Goal: Information Seeking & Learning: Check status

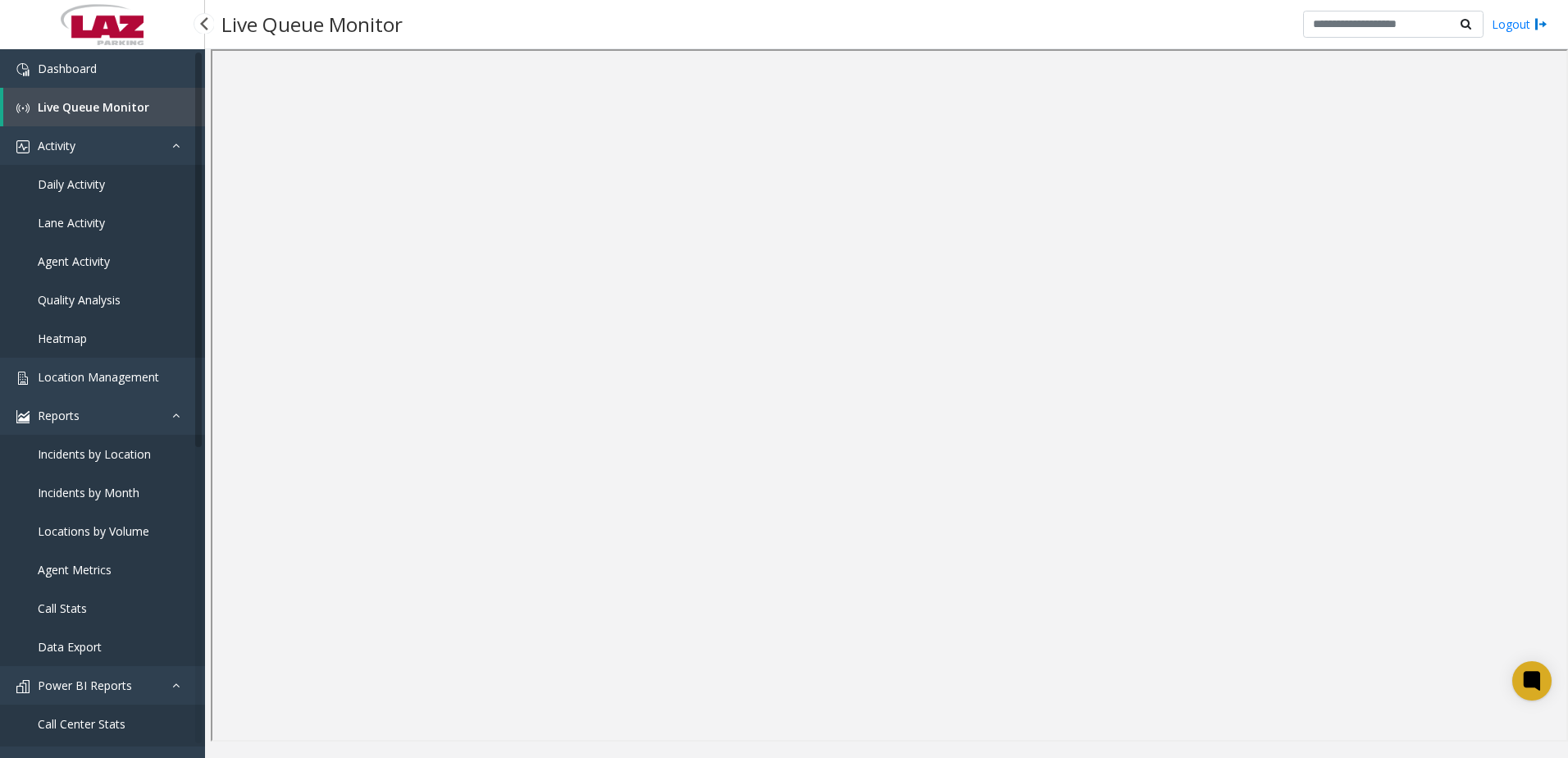
click at [104, 192] on link "Daily Activity" at bounding box center [103, 184] width 205 height 38
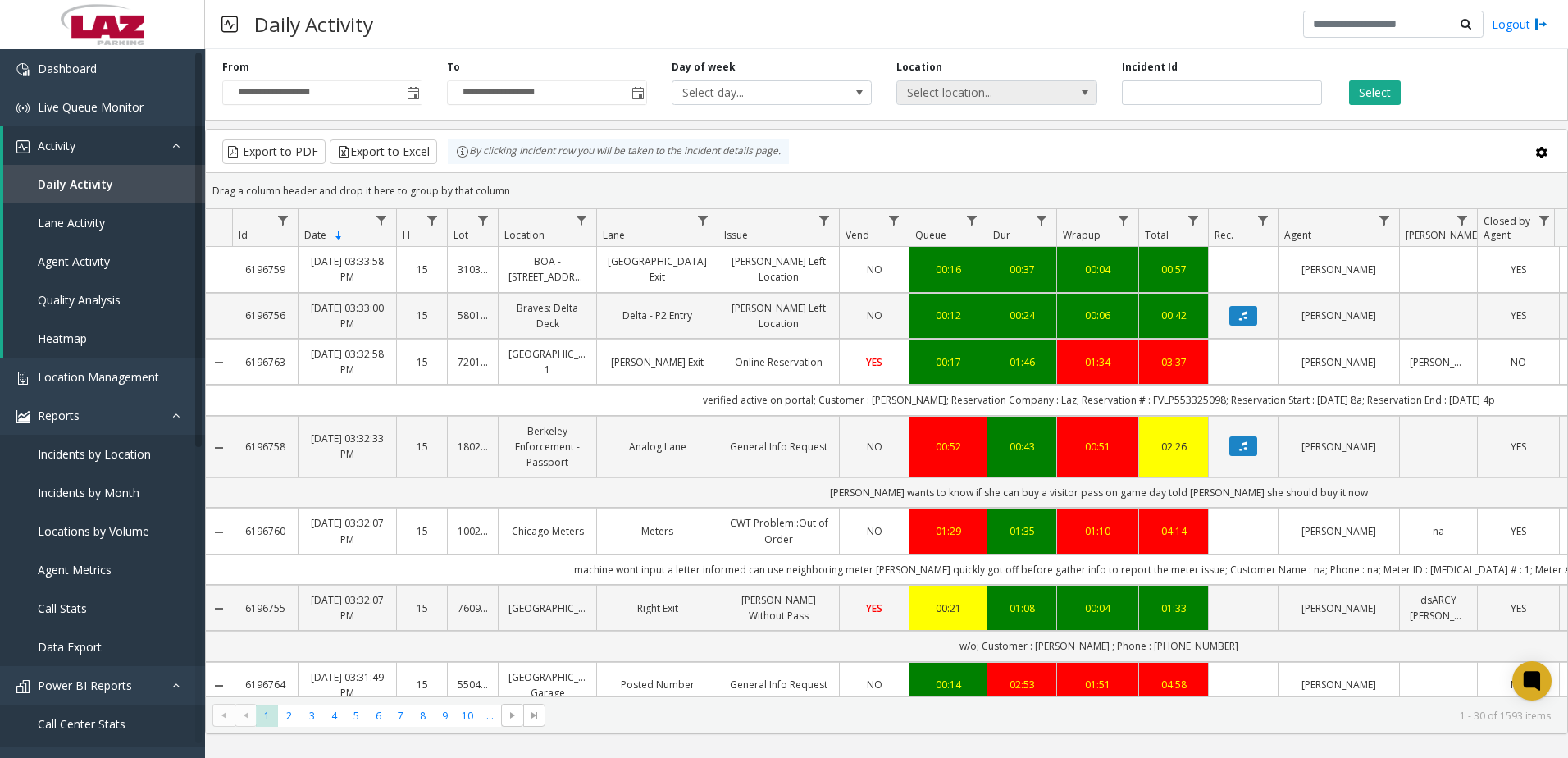
click at [1064, 91] on span "Select location..." at bounding box center [997, 92] width 200 height 25
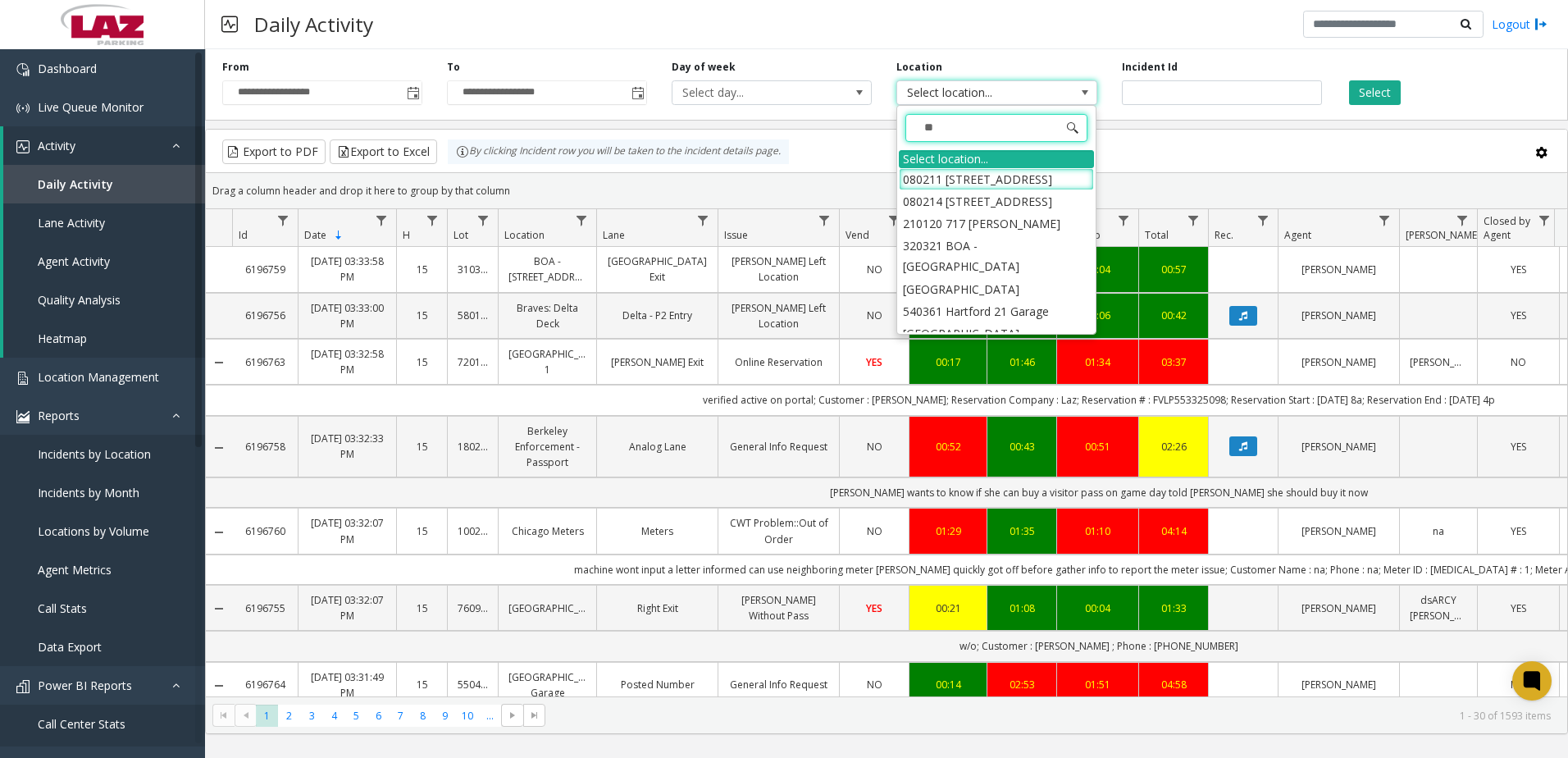
type input "***"
click at [1017, 204] on li "600117 [STREET_ADDRESS][PERSON_NAME]" at bounding box center [997, 211] width 195 height 43
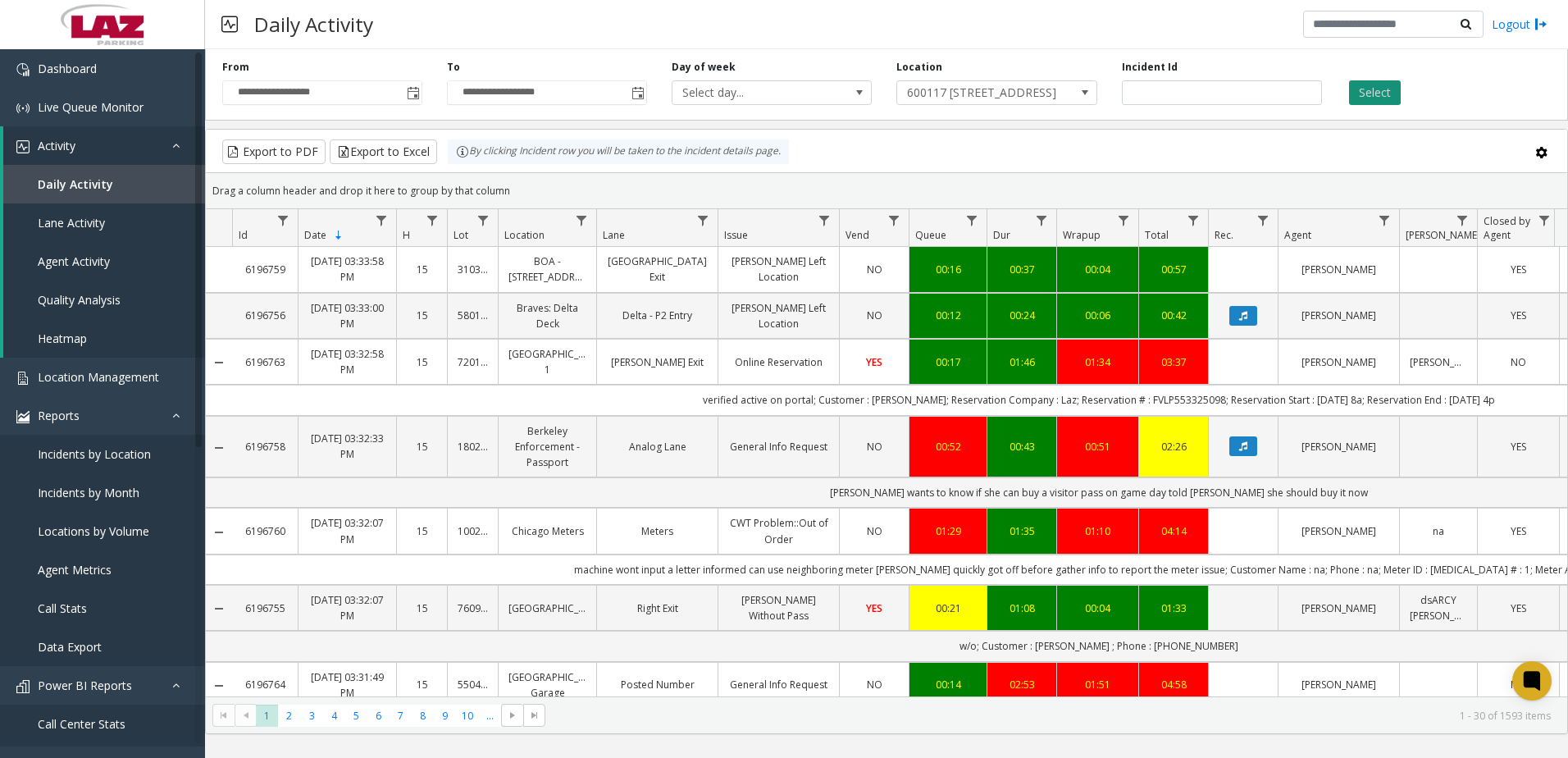
click at [1370, 86] on button "Select" at bounding box center [1375, 92] width 51 height 25
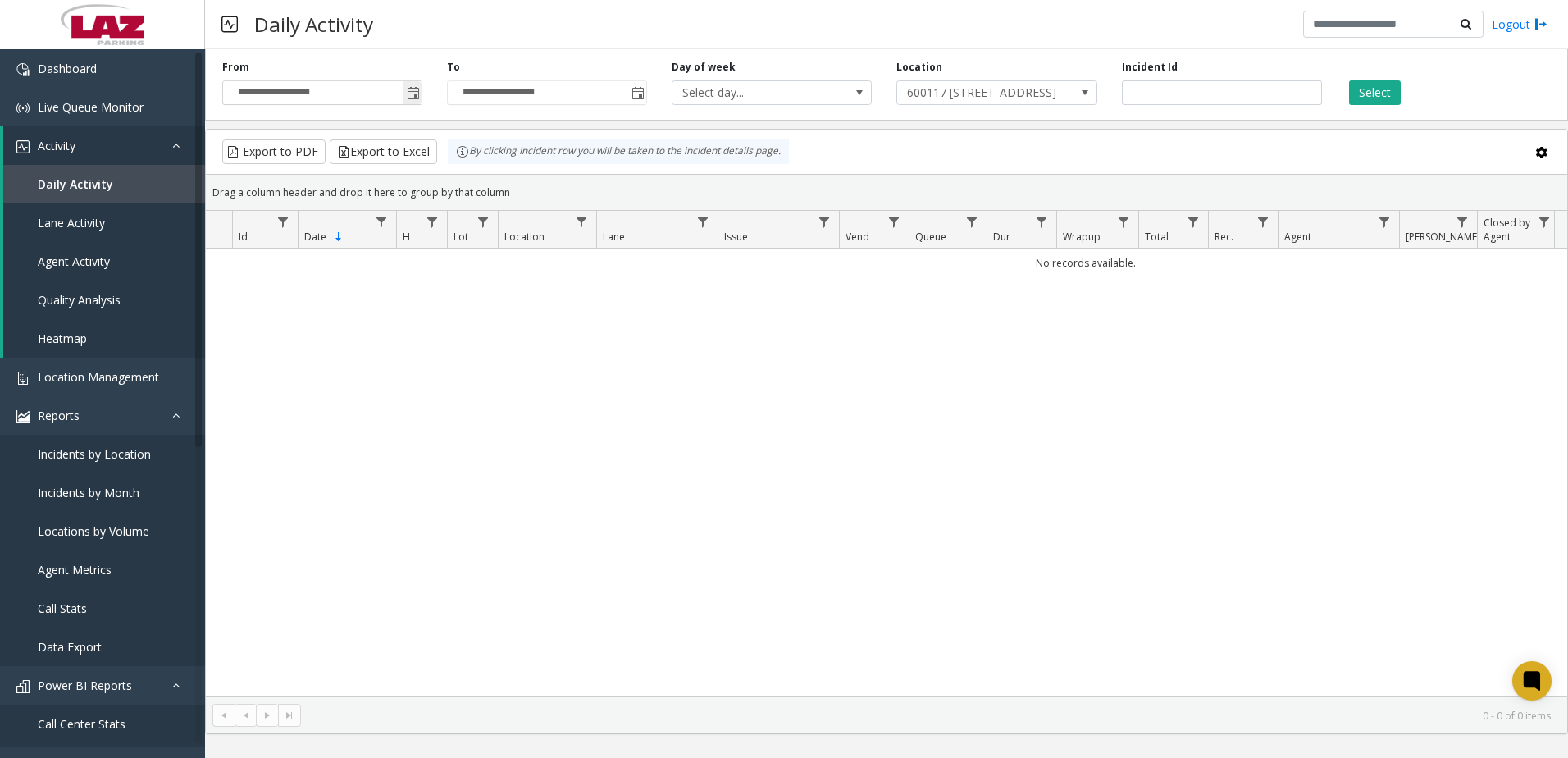
click at [411, 92] on span "Toggle popup" at bounding box center [413, 93] width 13 height 13
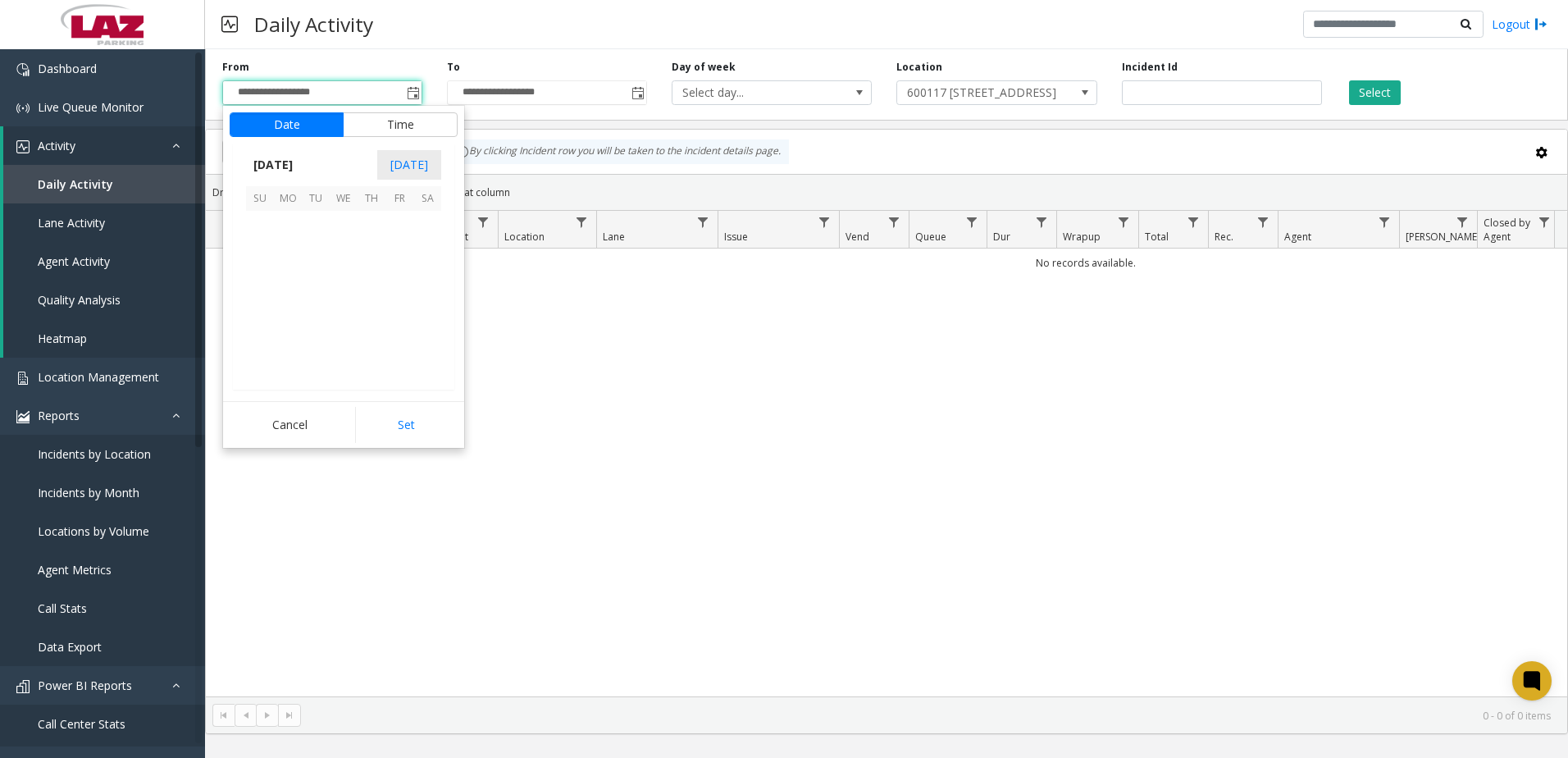
scroll to position [294619, 0]
click at [300, 157] on span "[DATE]" at bounding box center [273, 164] width 54 height 25
click at [372, 238] on span "Aug" at bounding box center [383, 240] width 39 height 39
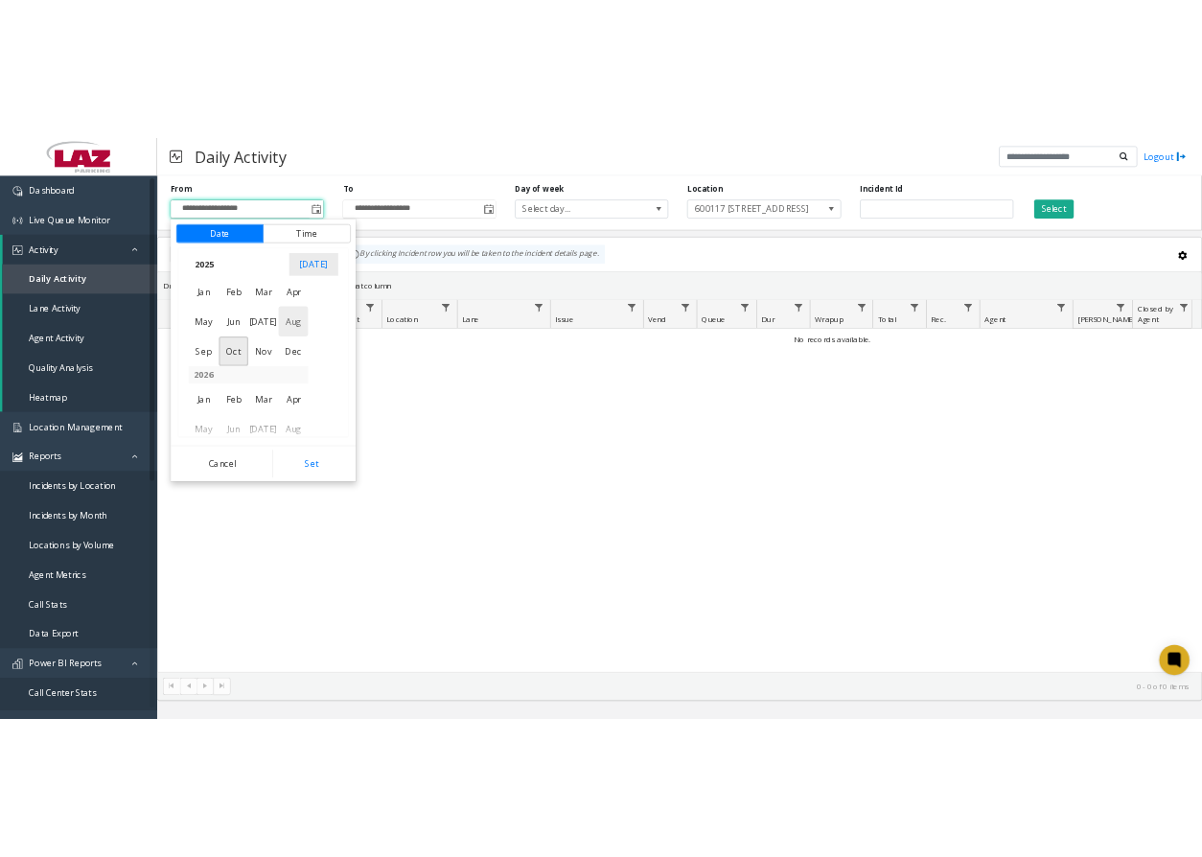
scroll to position [343914, 0]
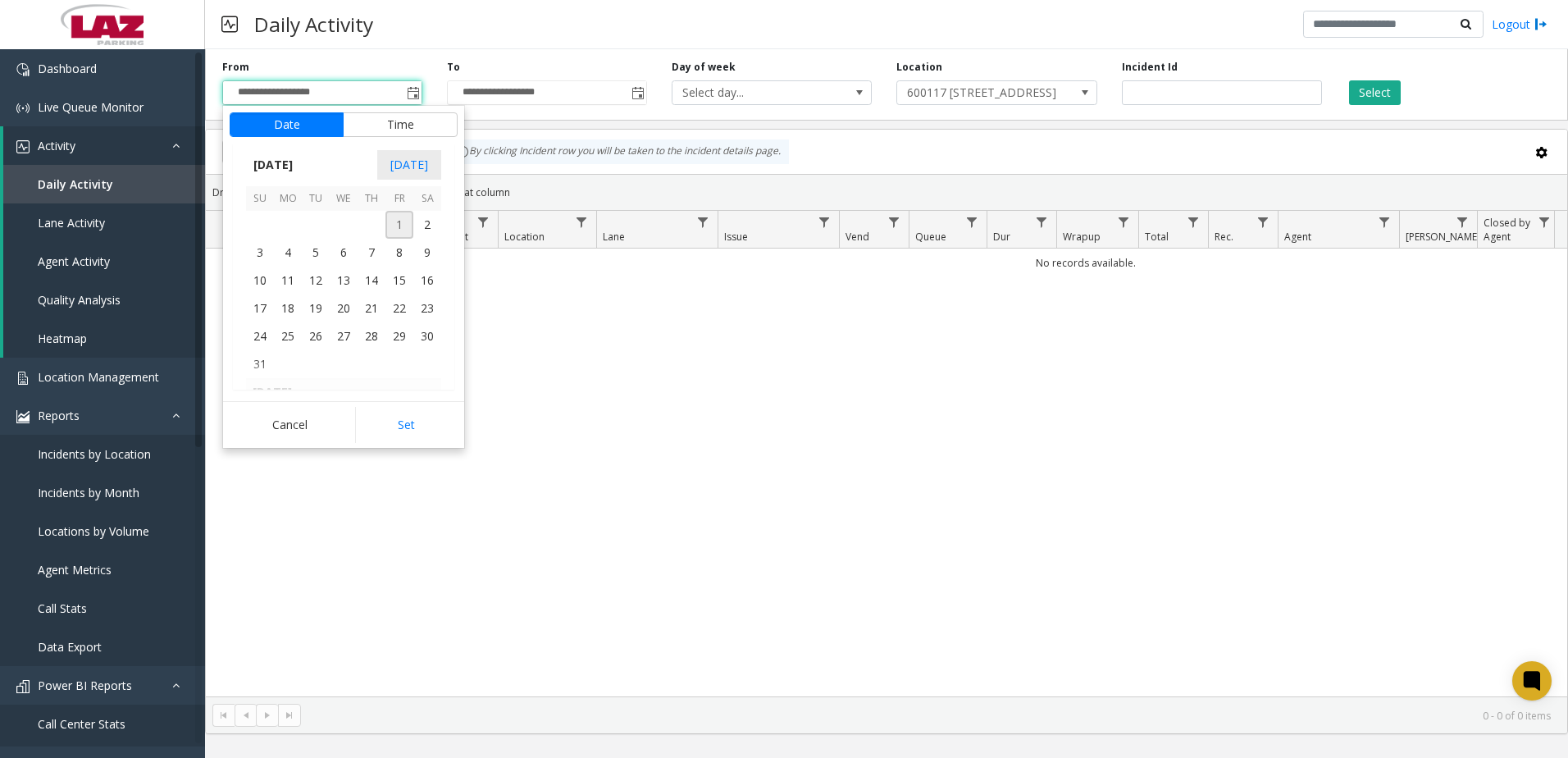
drag, startPoint x: 385, startPoint y: 227, endPoint x: 396, endPoint y: 228, distance: 11.0
click at [388, 228] on tr "1 2" at bounding box center [344, 224] width 195 height 28
click at [399, 227] on span "1" at bounding box center [399, 224] width 28 height 28
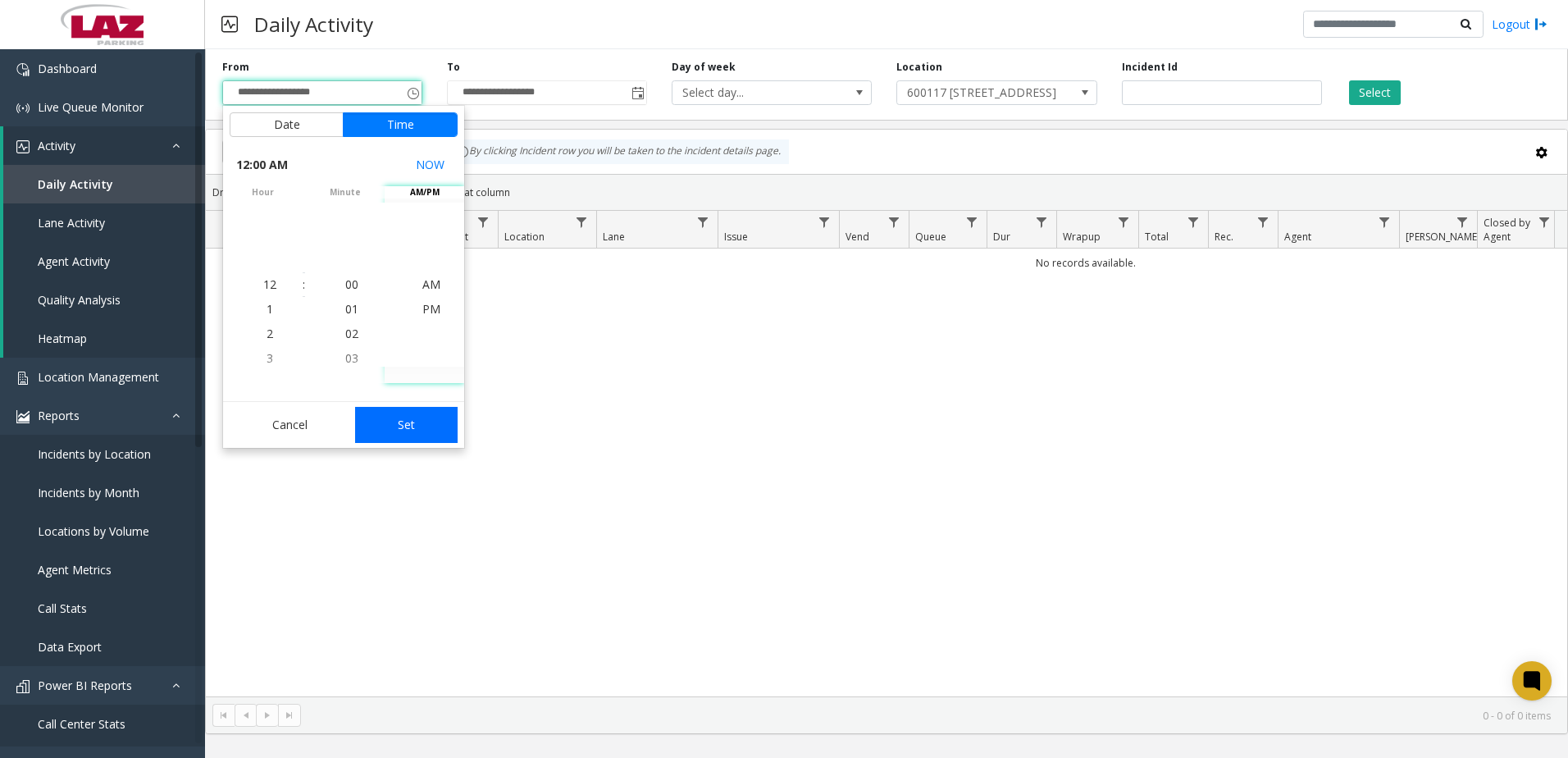
click at [391, 416] on button "Set" at bounding box center [406, 425] width 104 height 36
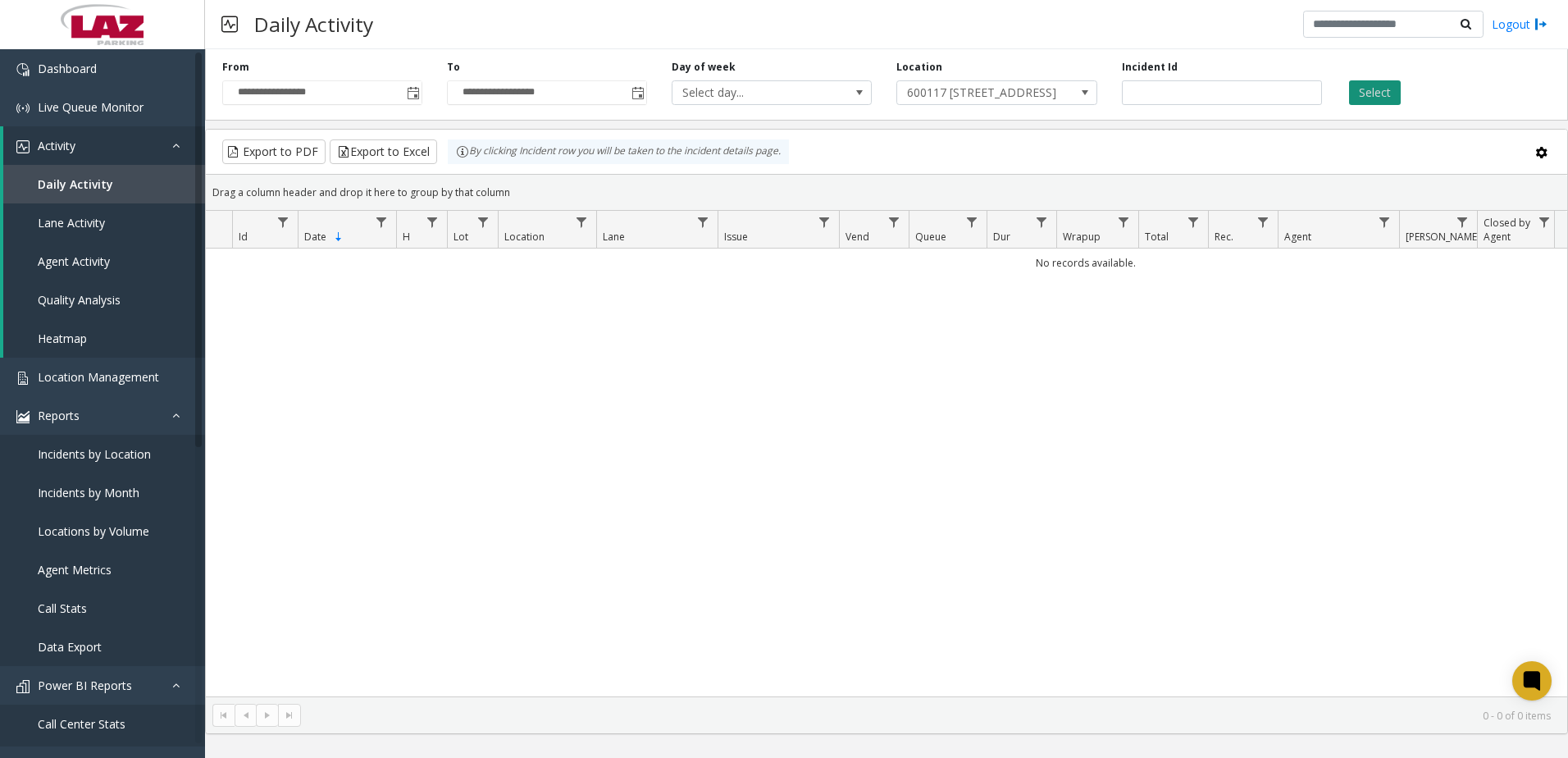
click at [1384, 96] on button "Select" at bounding box center [1375, 92] width 51 height 25
click at [1381, 96] on button "Select" at bounding box center [1375, 92] width 51 height 25
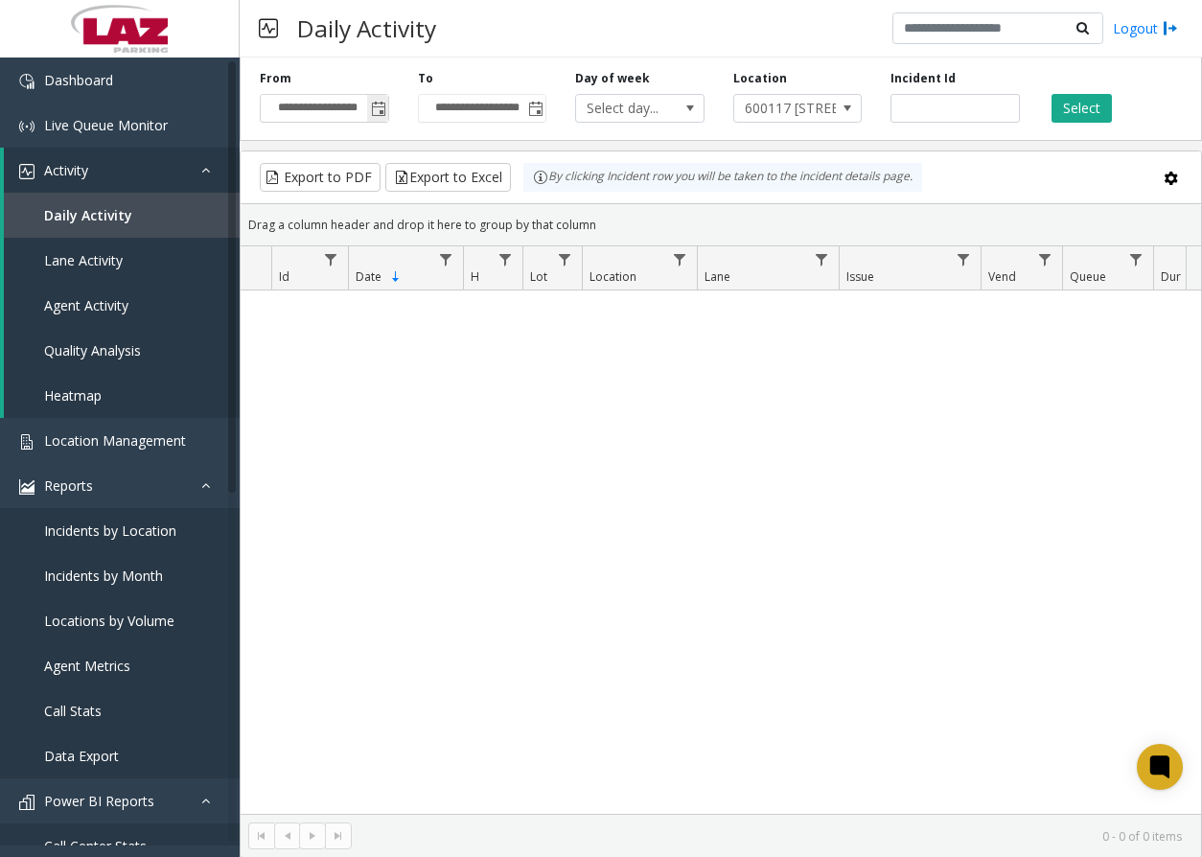
click at [378, 109] on span "Toggle popup" at bounding box center [378, 109] width 15 height 15
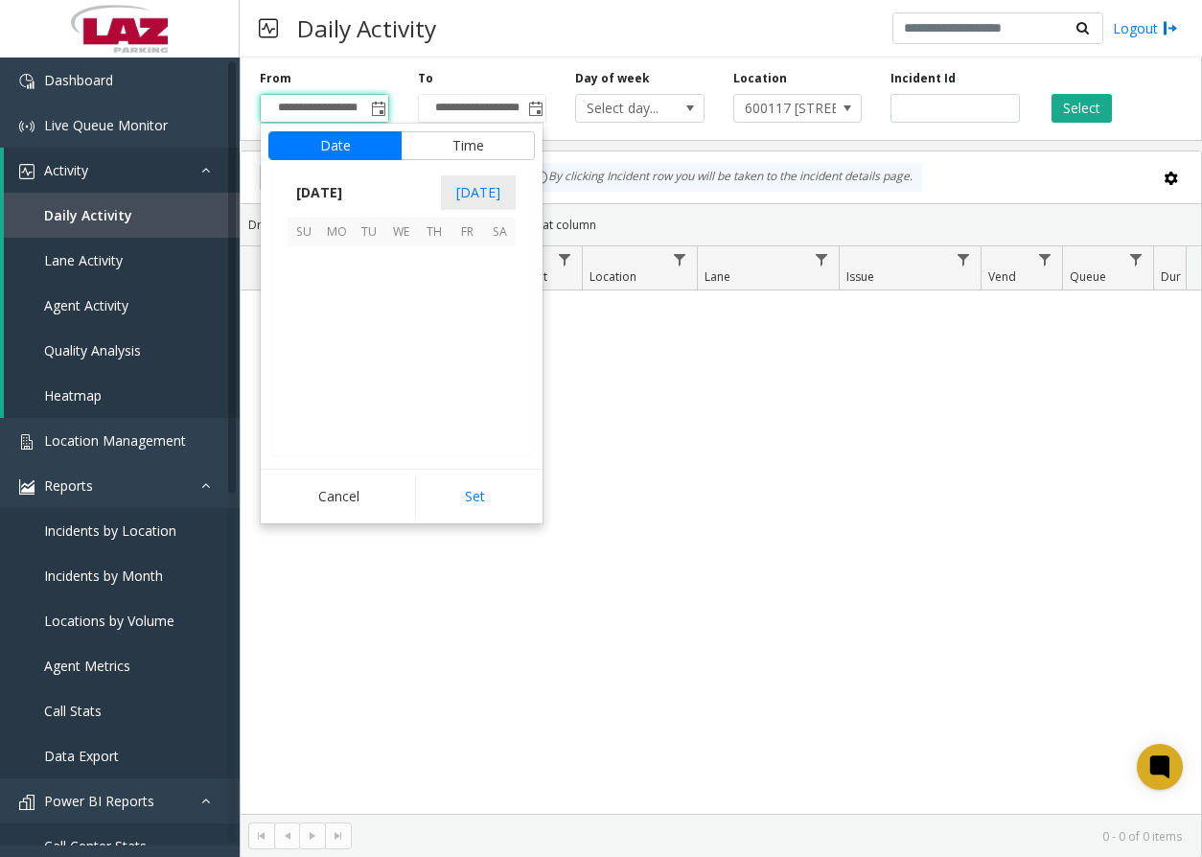
scroll to position [344370, 0]
click at [351, 191] on span "[DATE]" at bounding box center [319, 192] width 63 height 29
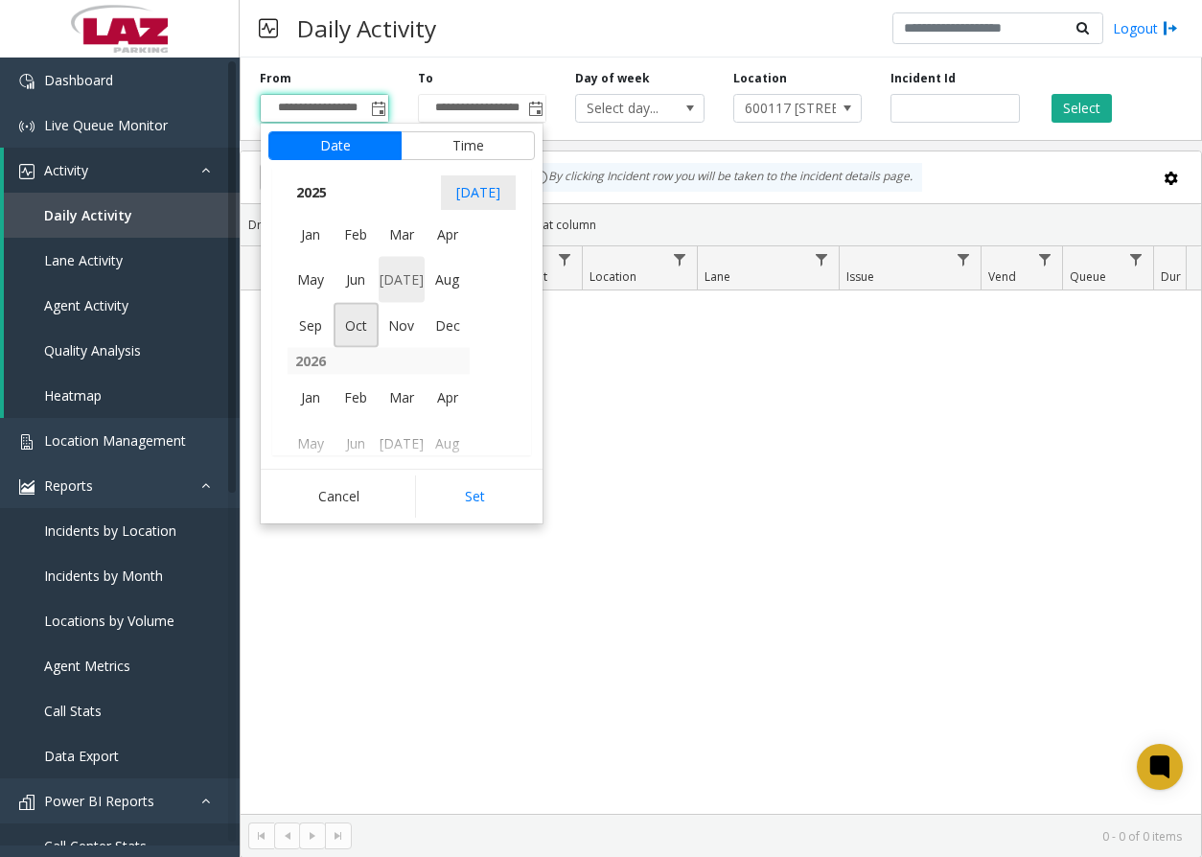
click at [393, 276] on span "[DATE]" at bounding box center [402, 280] width 46 height 46
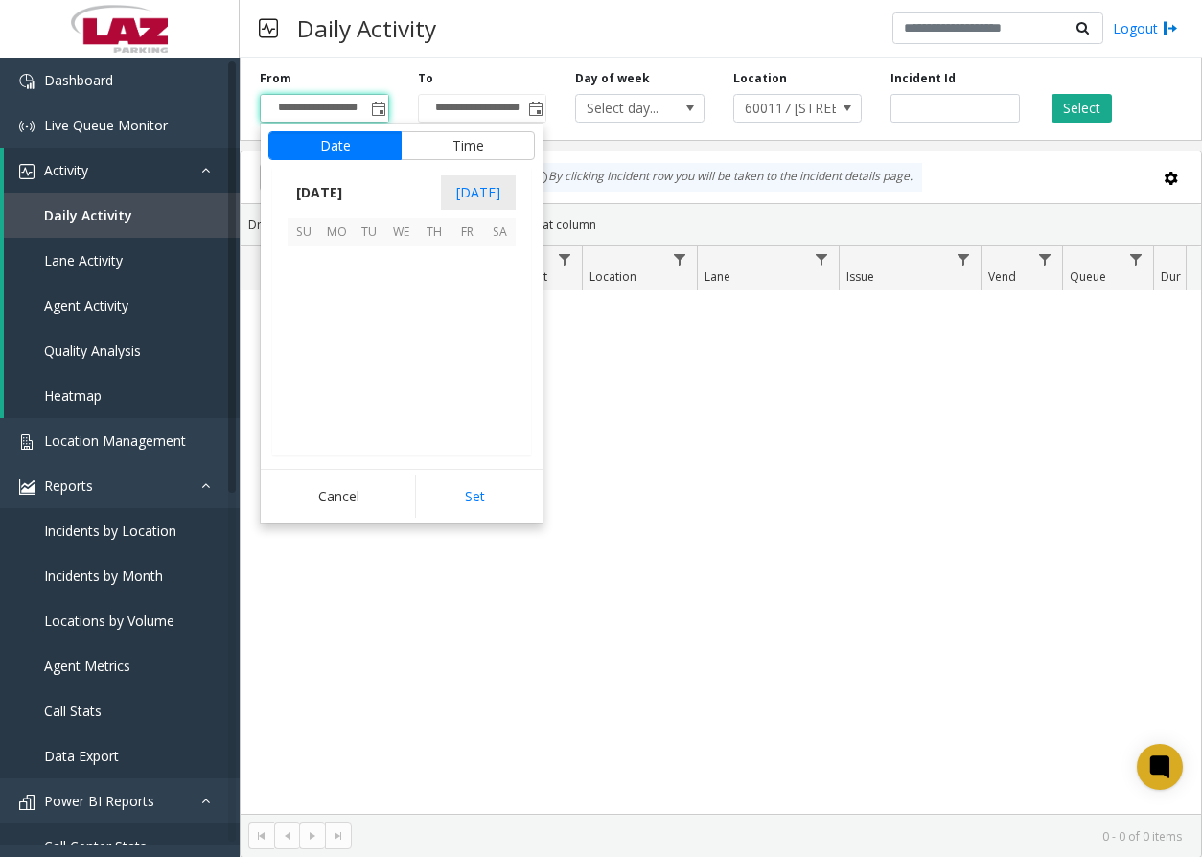
scroll to position [343685, 0]
click at [371, 271] on span "1" at bounding box center [369, 262] width 33 height 33
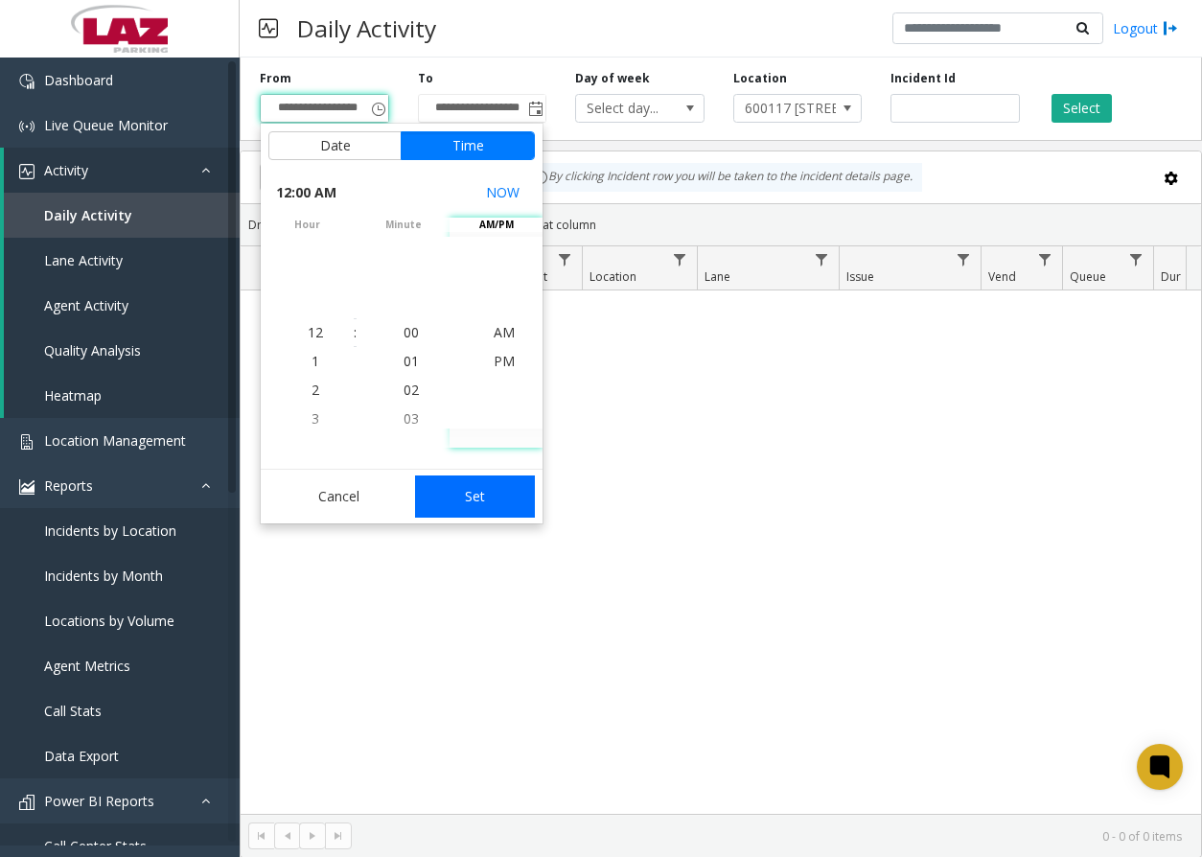
click at [489, 509] on button "Set" at bounding box center [475, 497] width 121 height 42
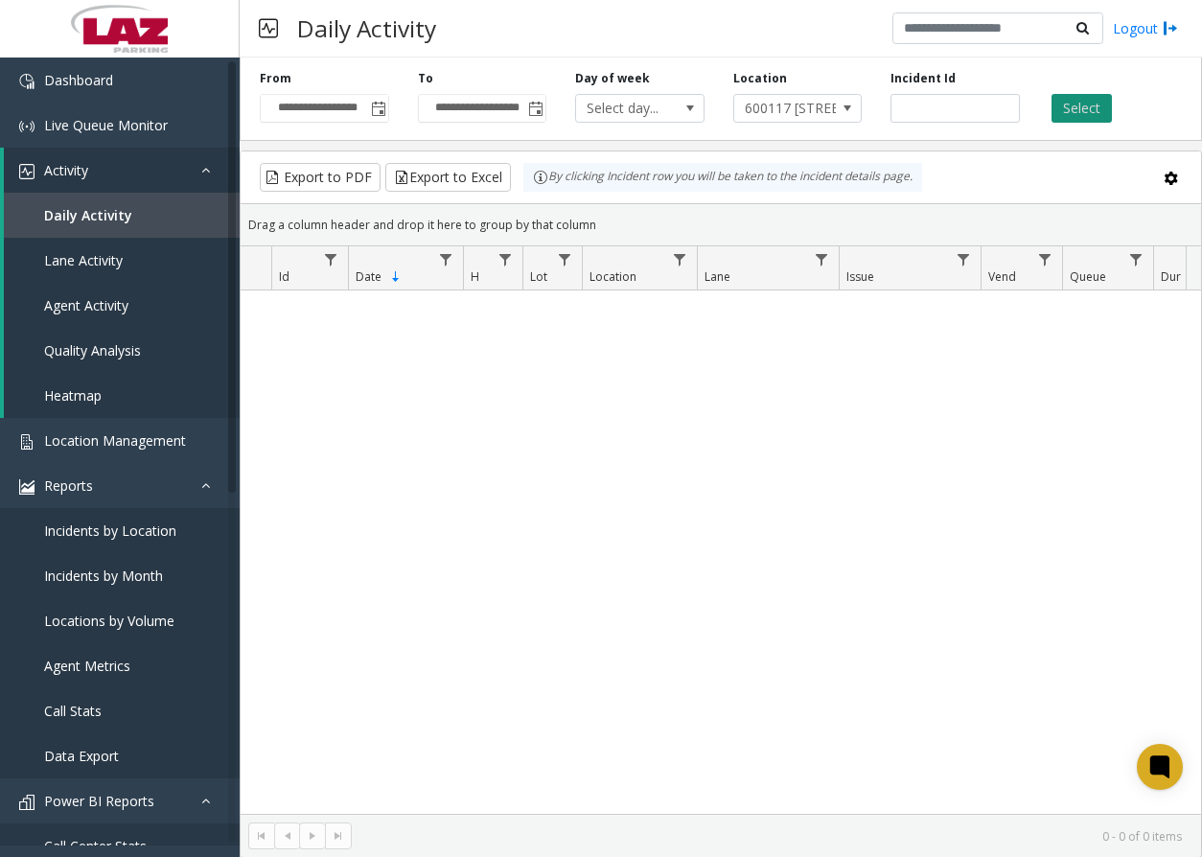
click at [1063, 102] on button "Select" at bounding box center [1082, 108] width 60 height 29
click at [384, 106] on span "Toggle popup" at bounding box center [377, 108] width 21 height 31
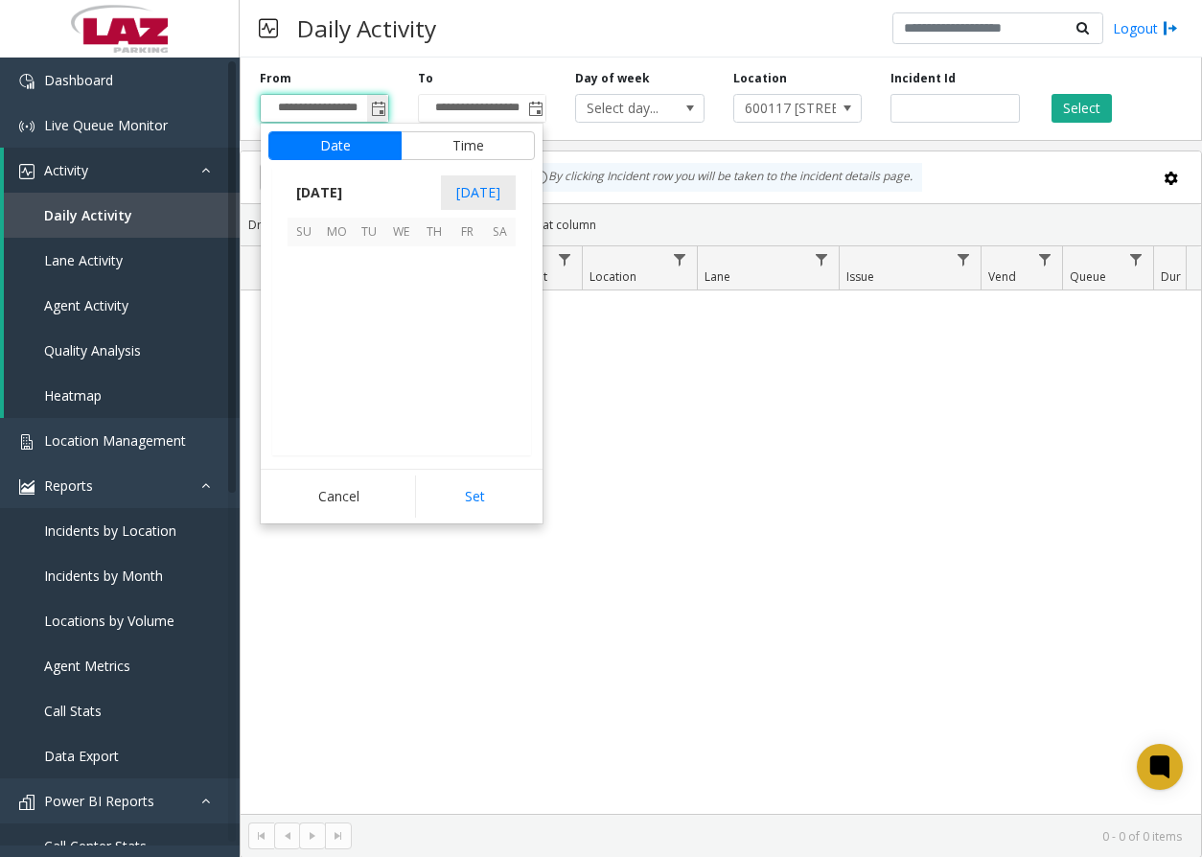
scroll to position [344370, 0]
click at [351, 186] on span "[DATE]" at bounding box center [319, 192] width 63 height 29
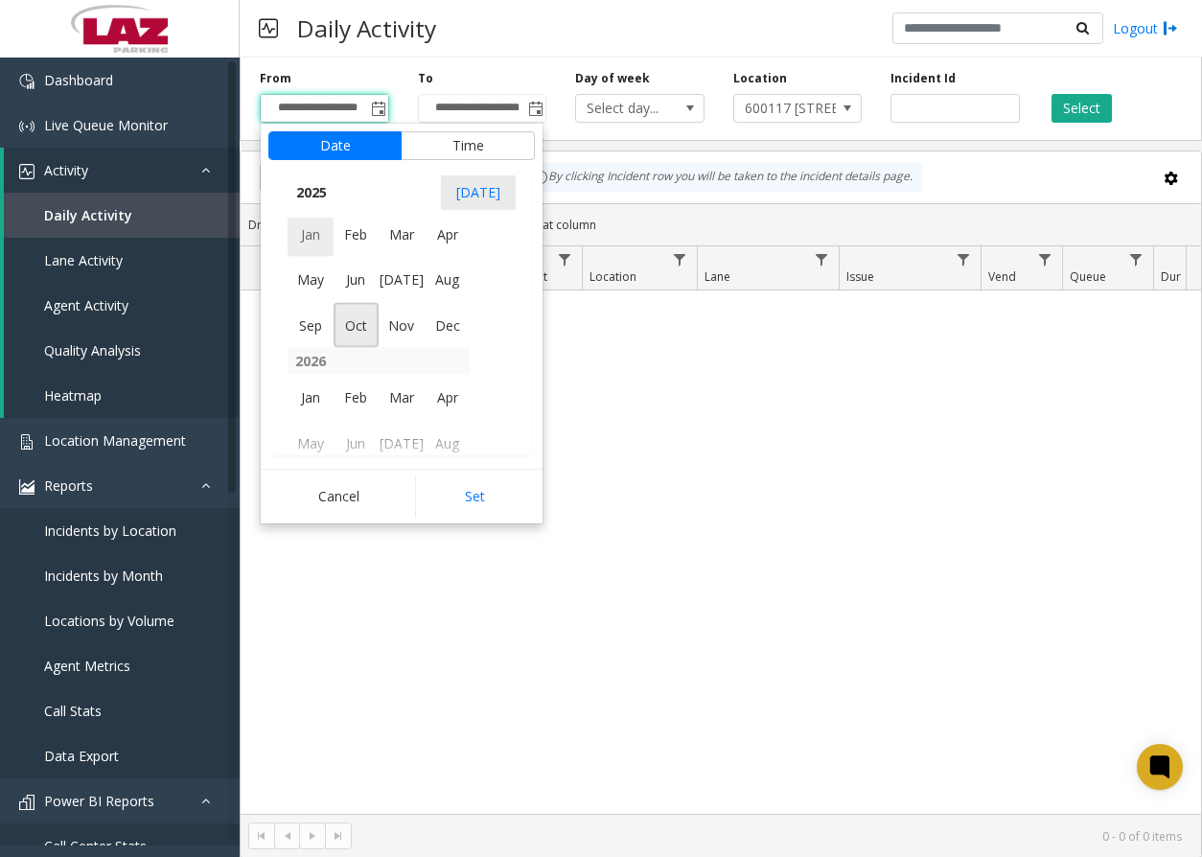
click at [305, 231] on span "Jan" at bounding box center [311, 234] width 46 height 46
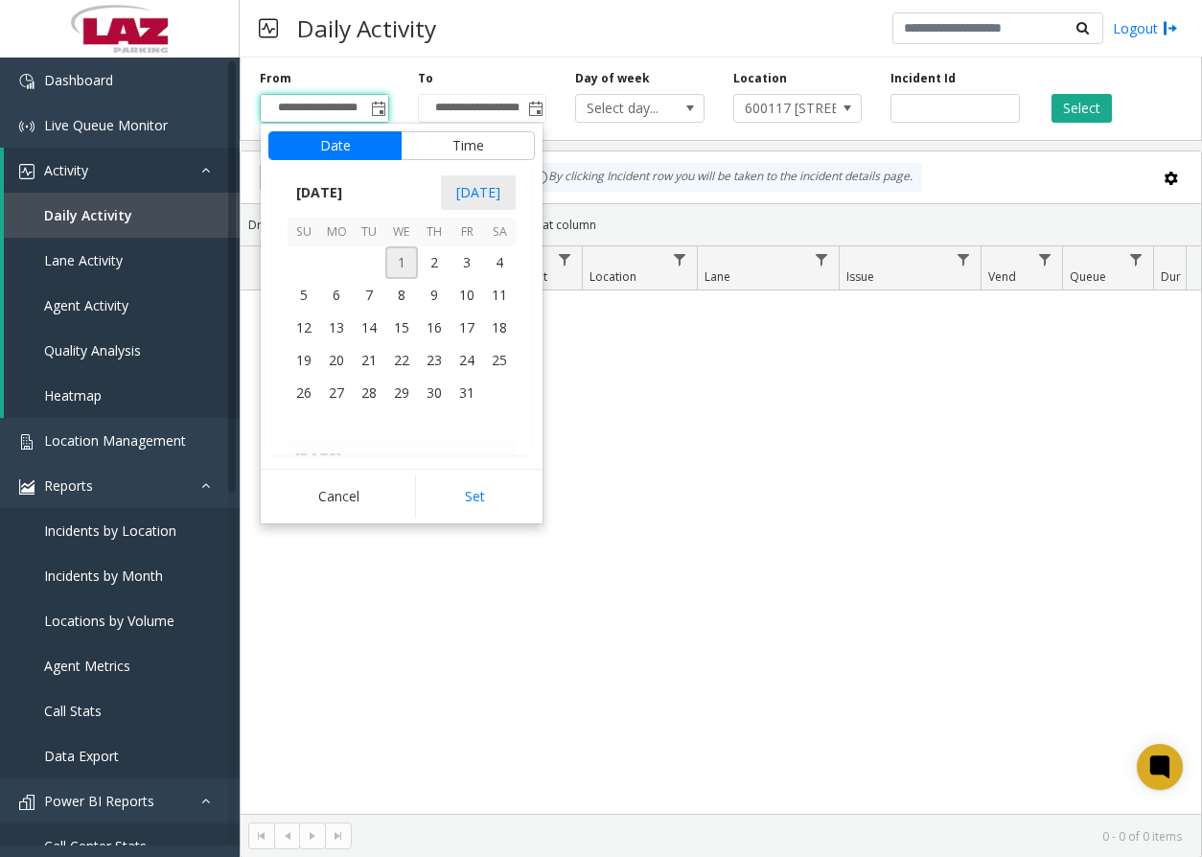
click at [396, 262] on span "1" at bounding box center [401, 262] width 33 height 33
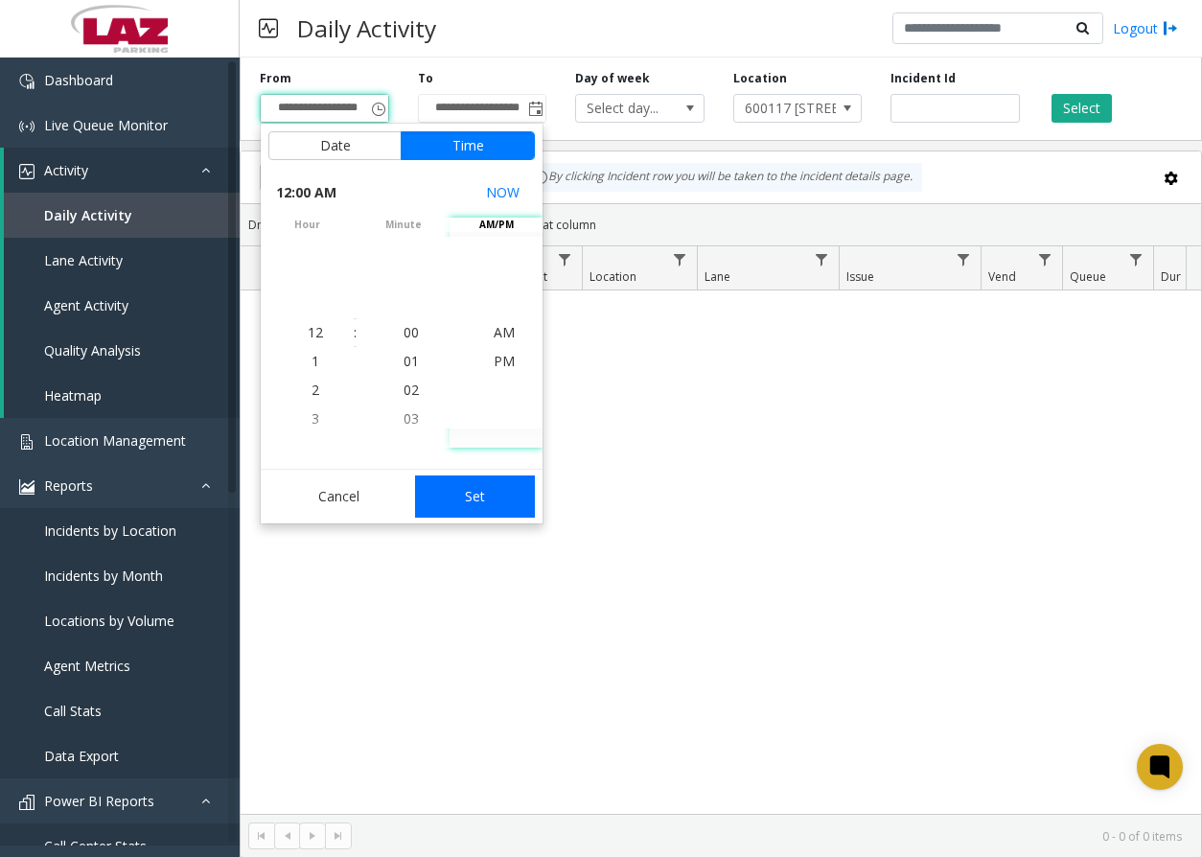
click at [490, 483] on button "Set" at bounding box center [475, 497] width 121 height 42
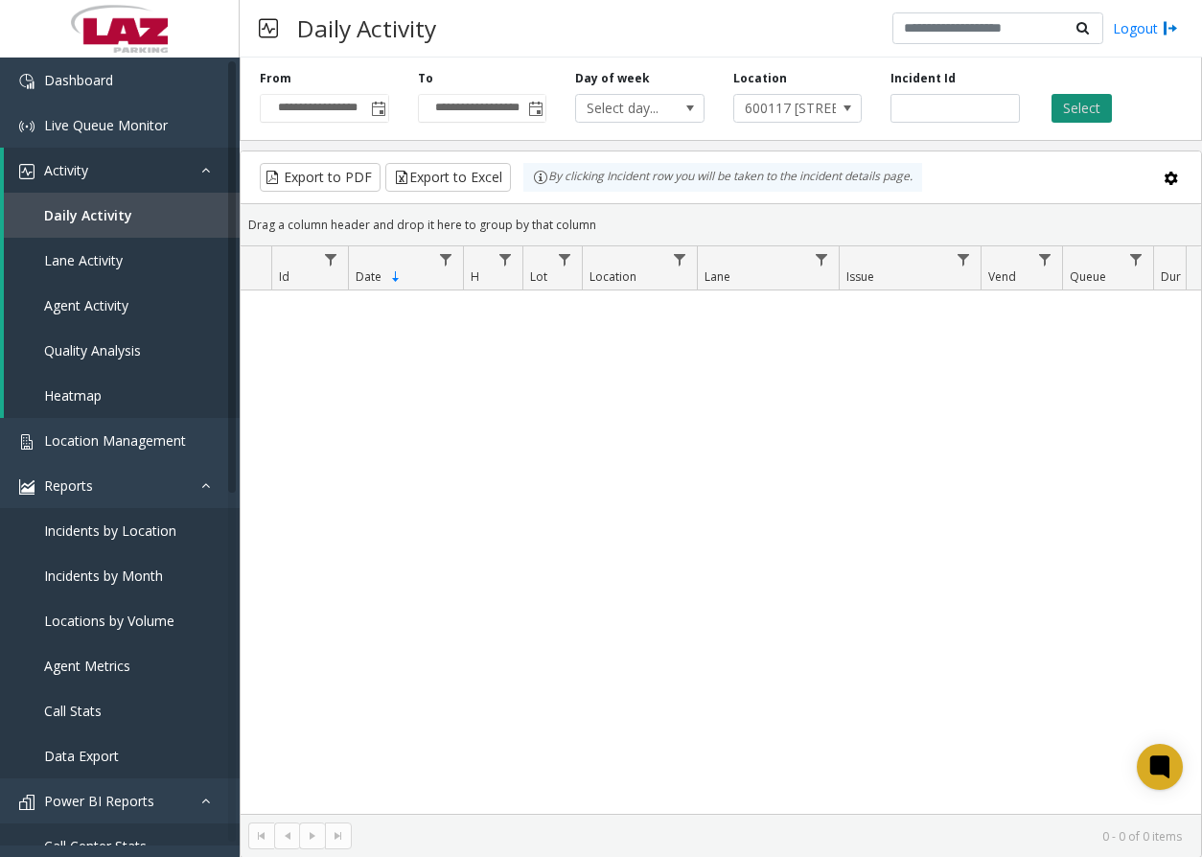
click at [1059, 104] on button "Select" at bounding box center [1082, 108] width 60 height 29
click at [800, 106] on span "600117 [STREET_ADDRESS][PERSON_NAME]" at bounding box center [785, 108] width 102 height 27
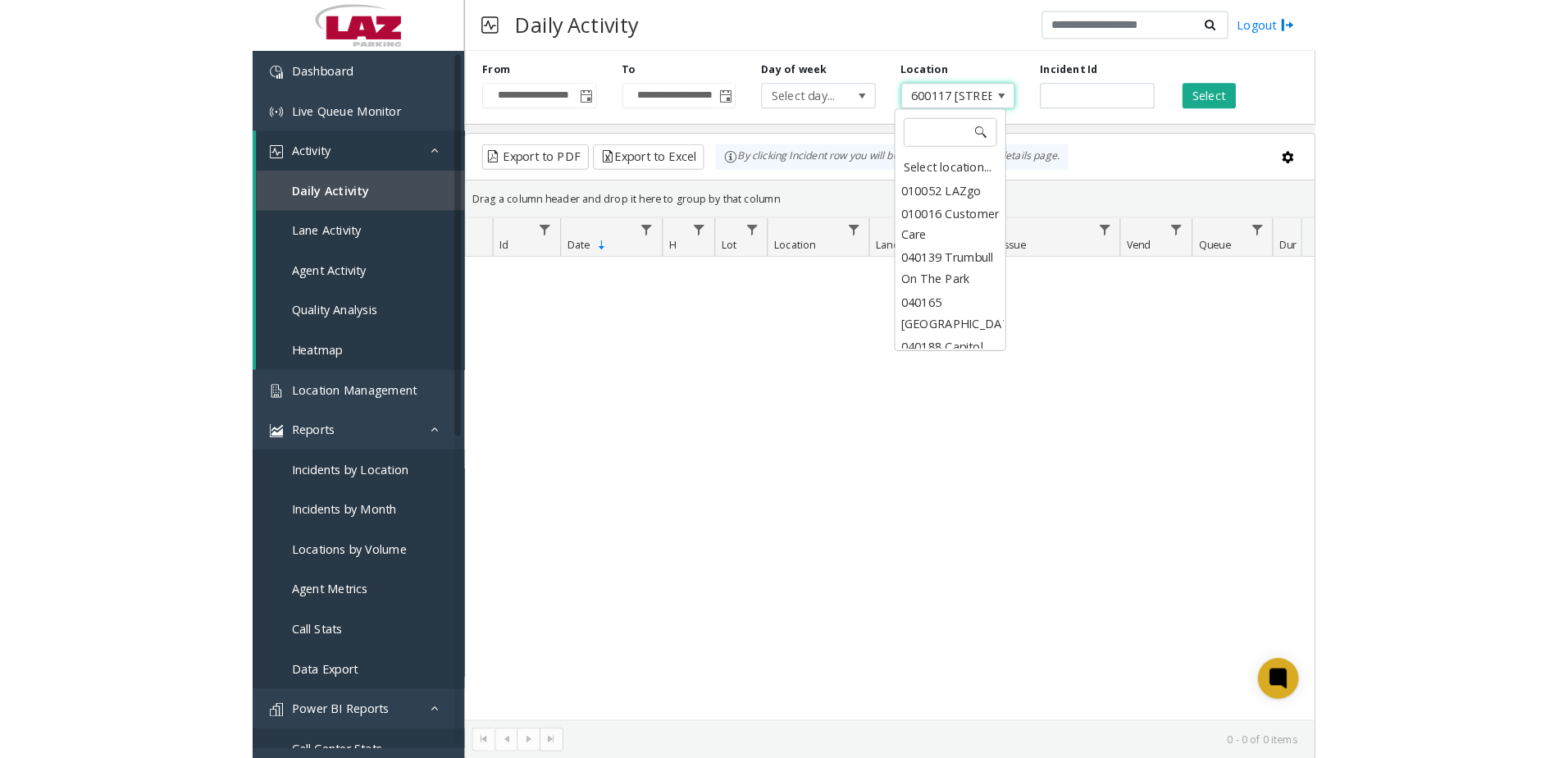
scroll to position [10544, 0]
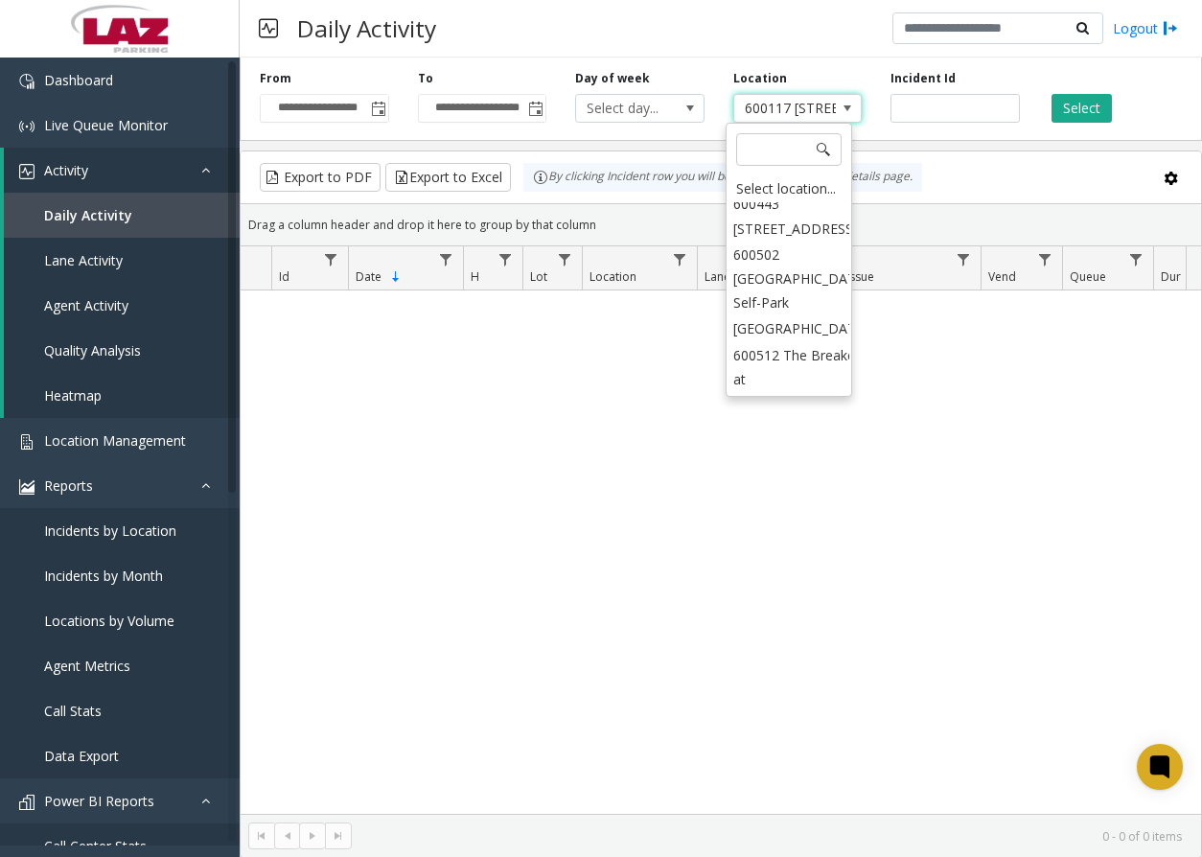
click at [801, 106] on span "600117 [STREET_ADDRESS][PERSON_NAME]" at bounding box center [785, 108] width 102 height 27
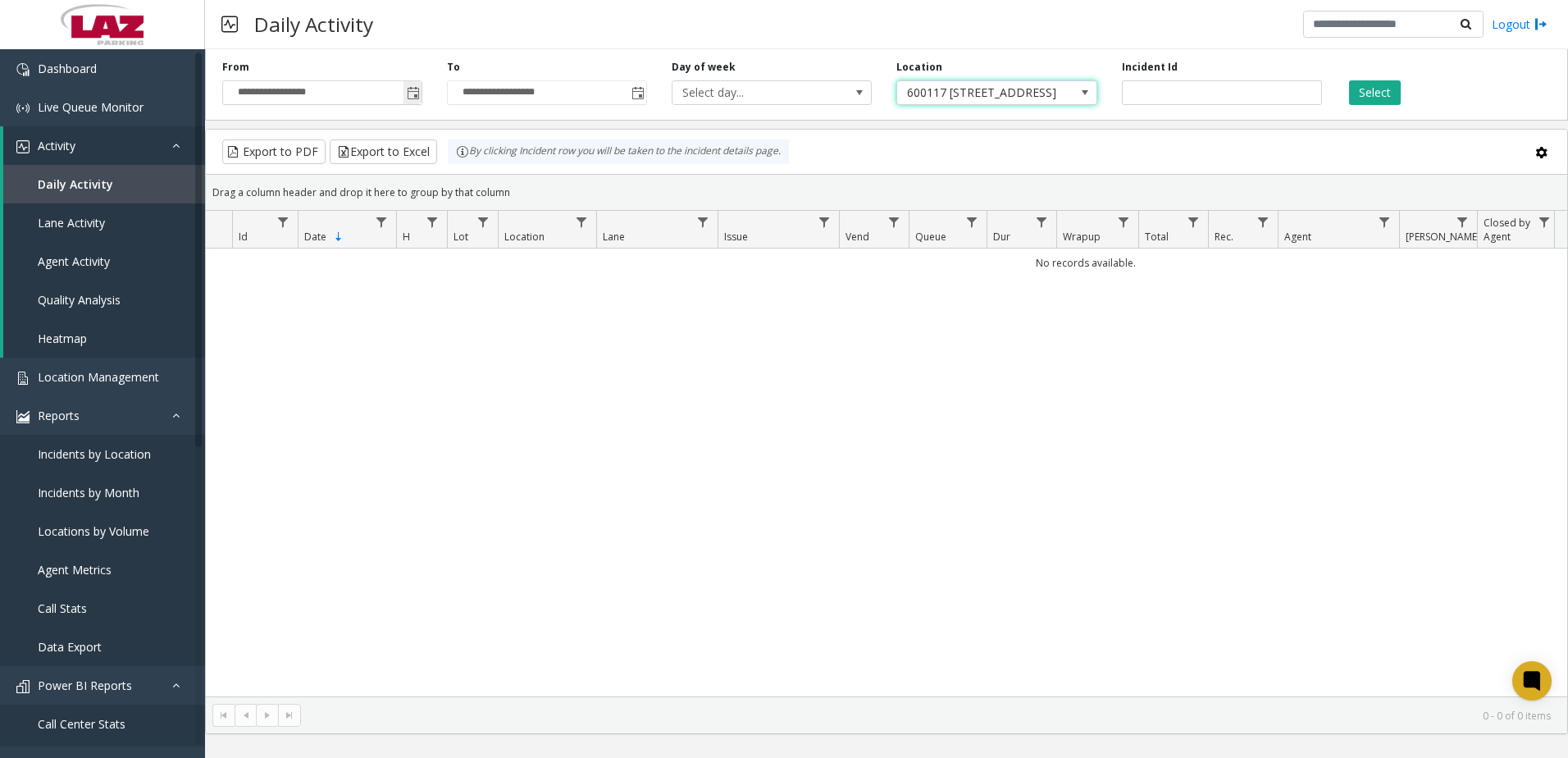
click at [419, 94] on span "Toggle popup" at bounding box center [413, 93] width 13 height 13
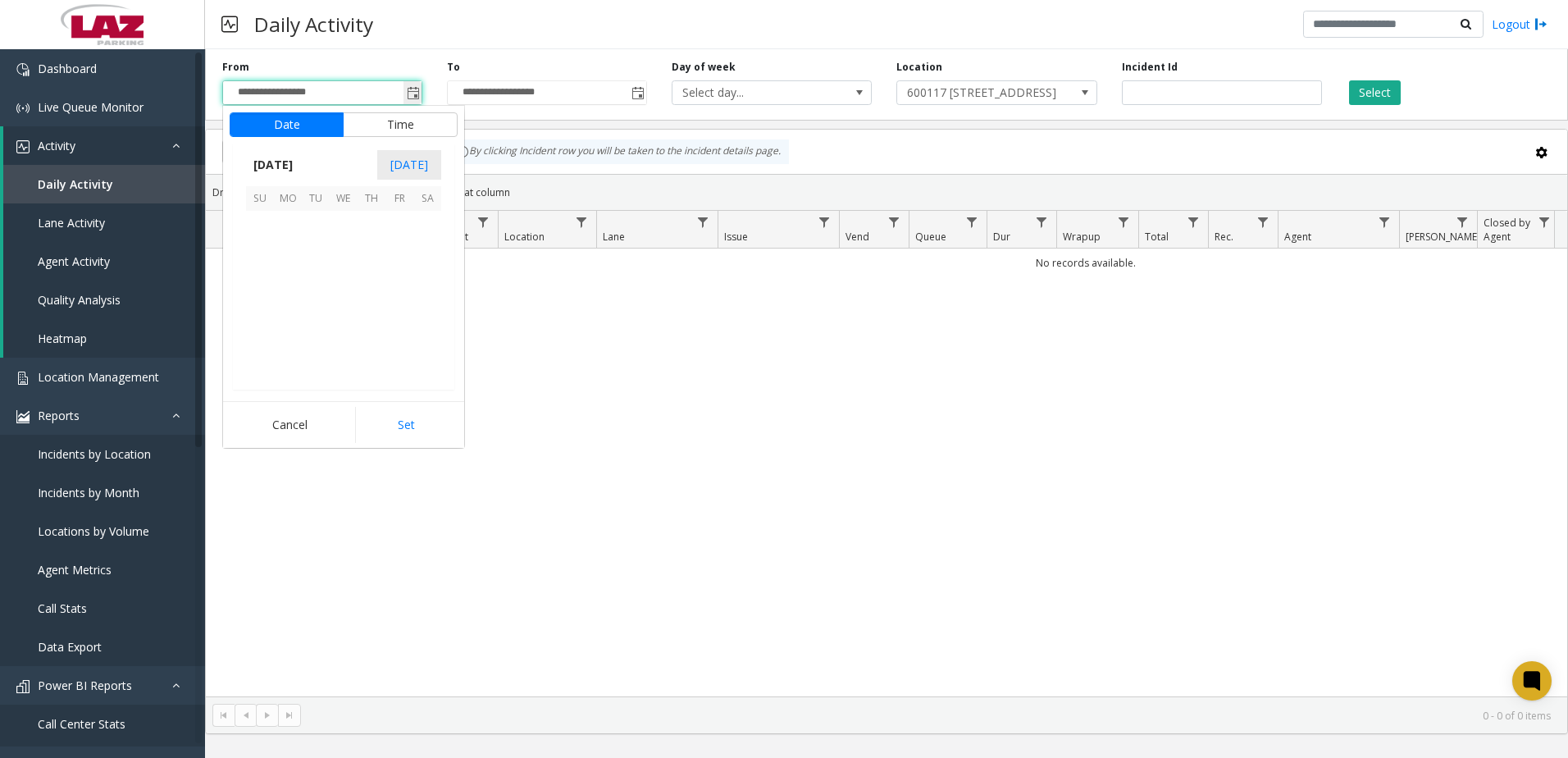
scroll to position [294619, 0]
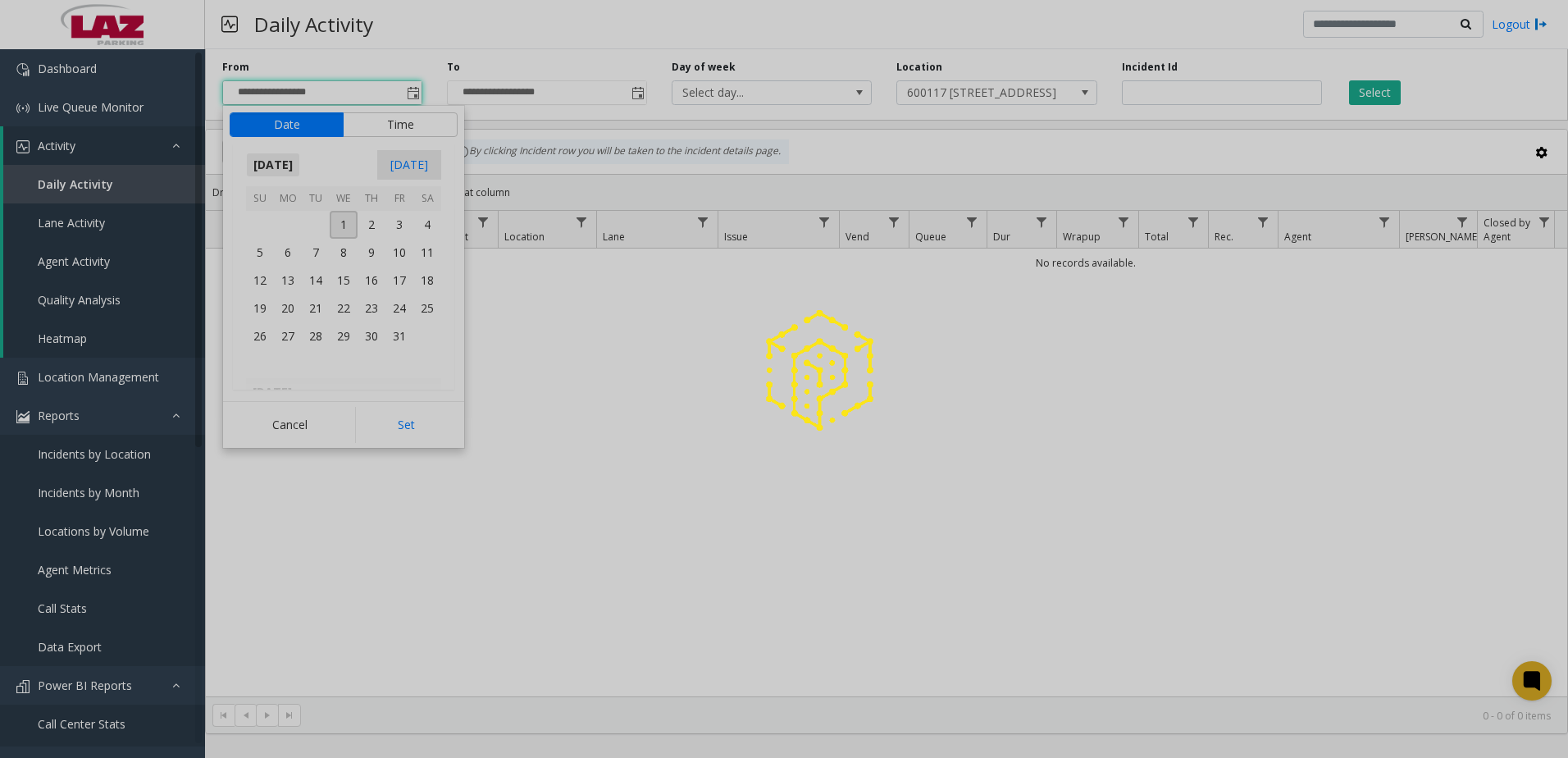
click at [300, 162] on span "[DATE]" at bounding box center [273, 164] width 54 height 25
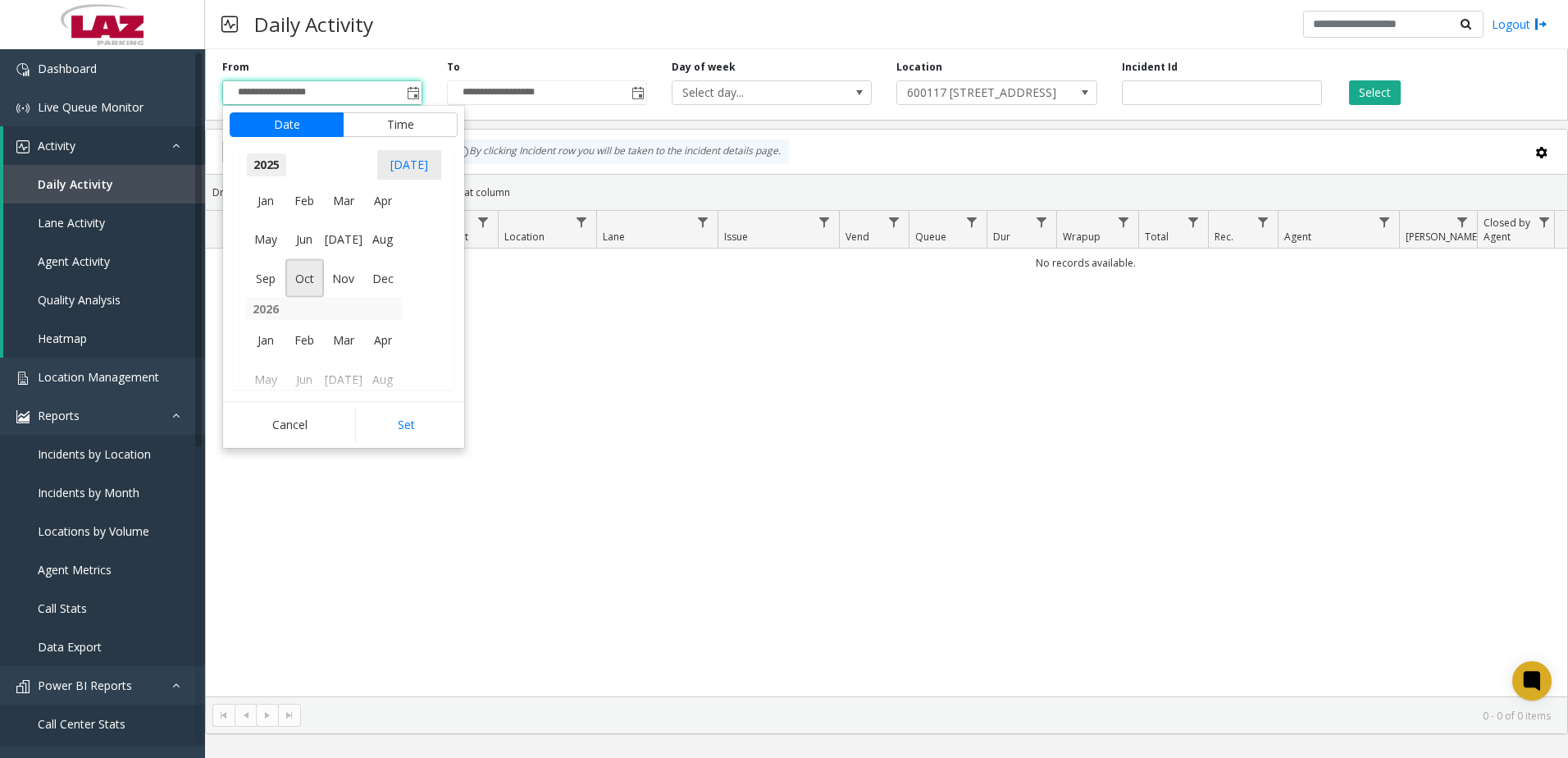
click at [258, 162] on span "2025" at bounding box center [267, 164] width 41 height 25
click at [262, 241] on span "2024" at bounding box center [266, 240] width 39 height 39
click at [276, 196] on span "Jan" at bounding box center [266, 200] width 39 height 39
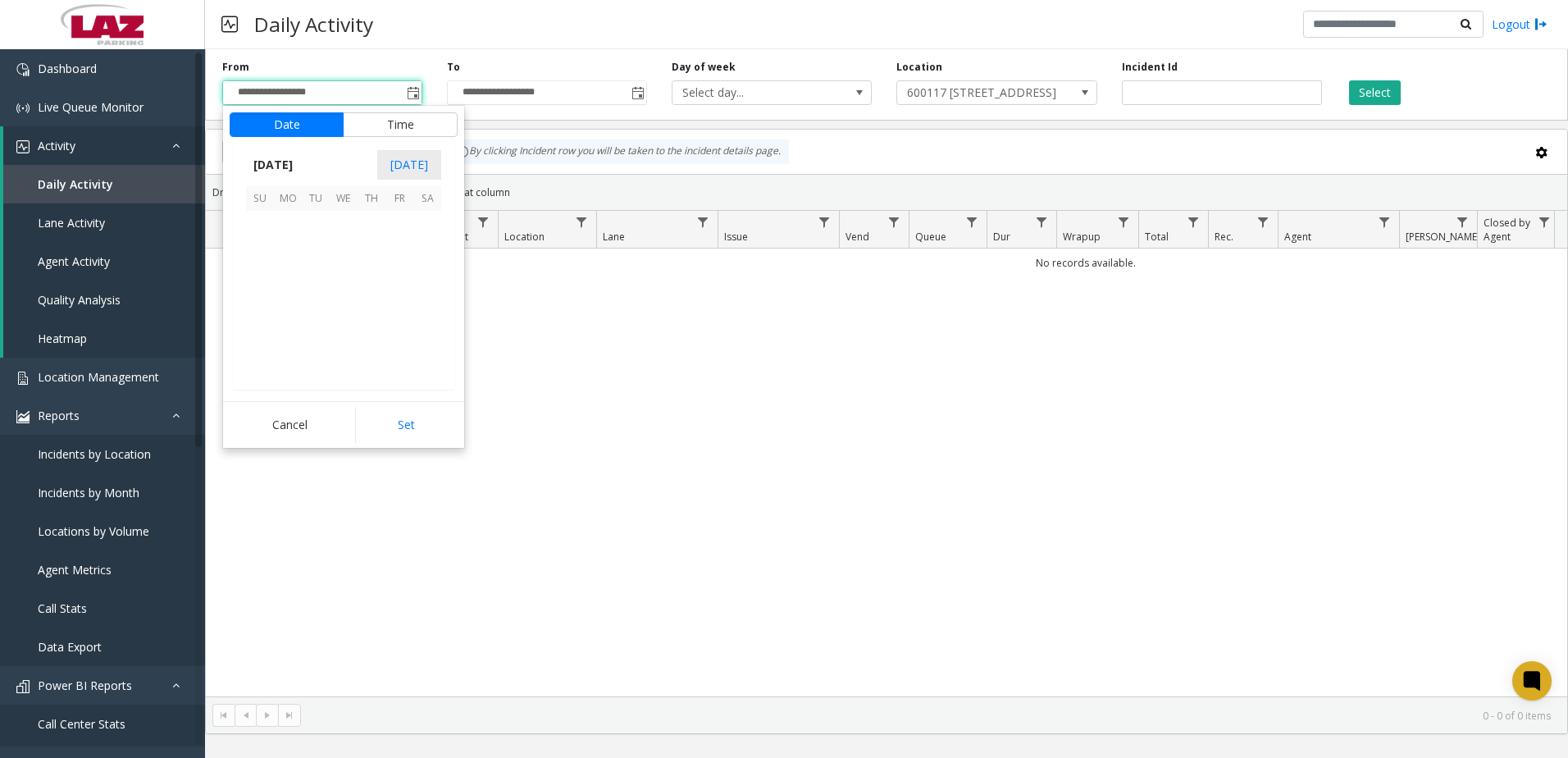
scroll to position [290519, 0]
click at [295, 218] on span "1" at bounding box center [287, 224] width 28 height 28
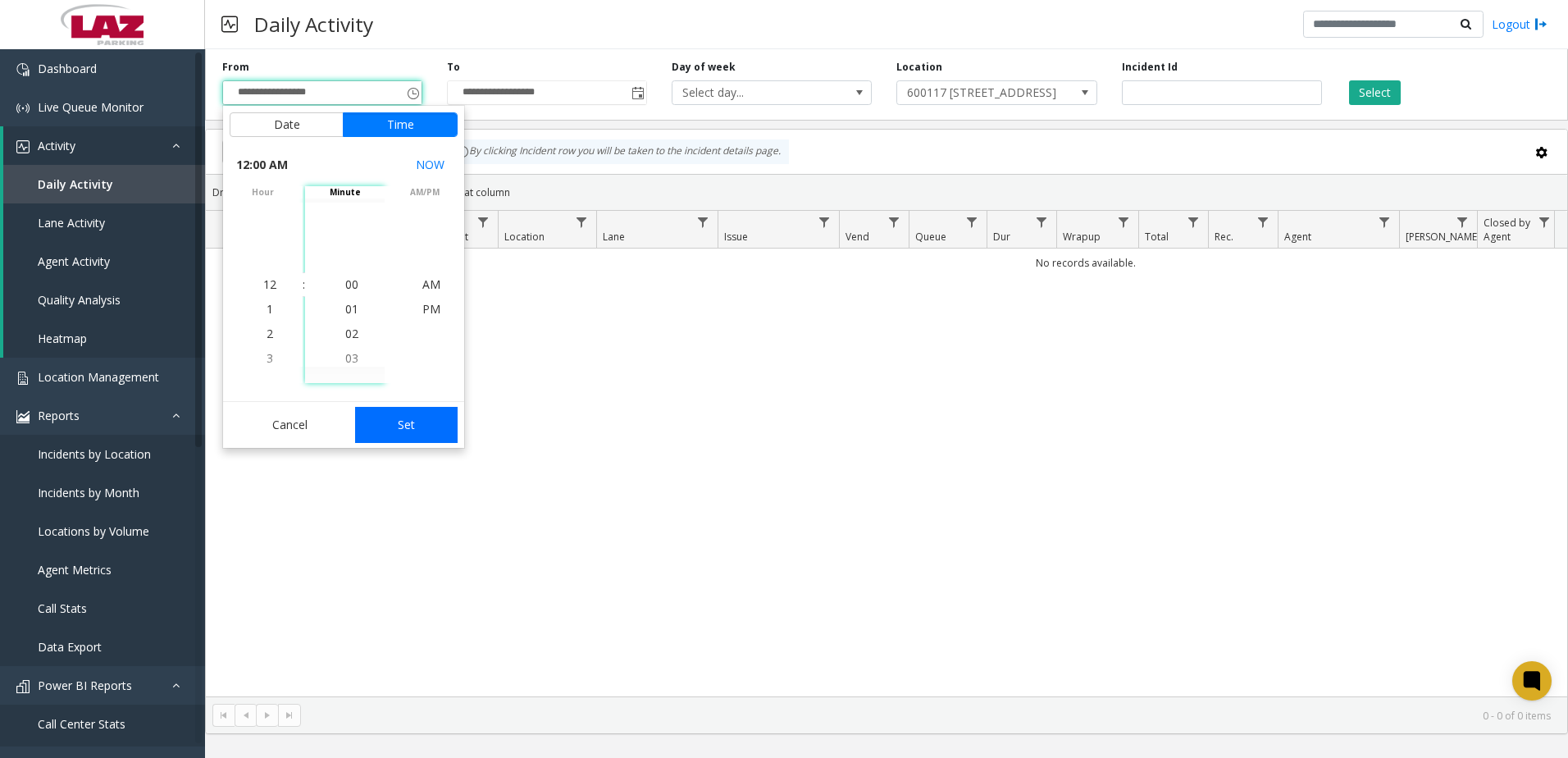
click at [393, 441] on button "Set" at bounding box center [406, 425] width 104 height 36
type input "**********"
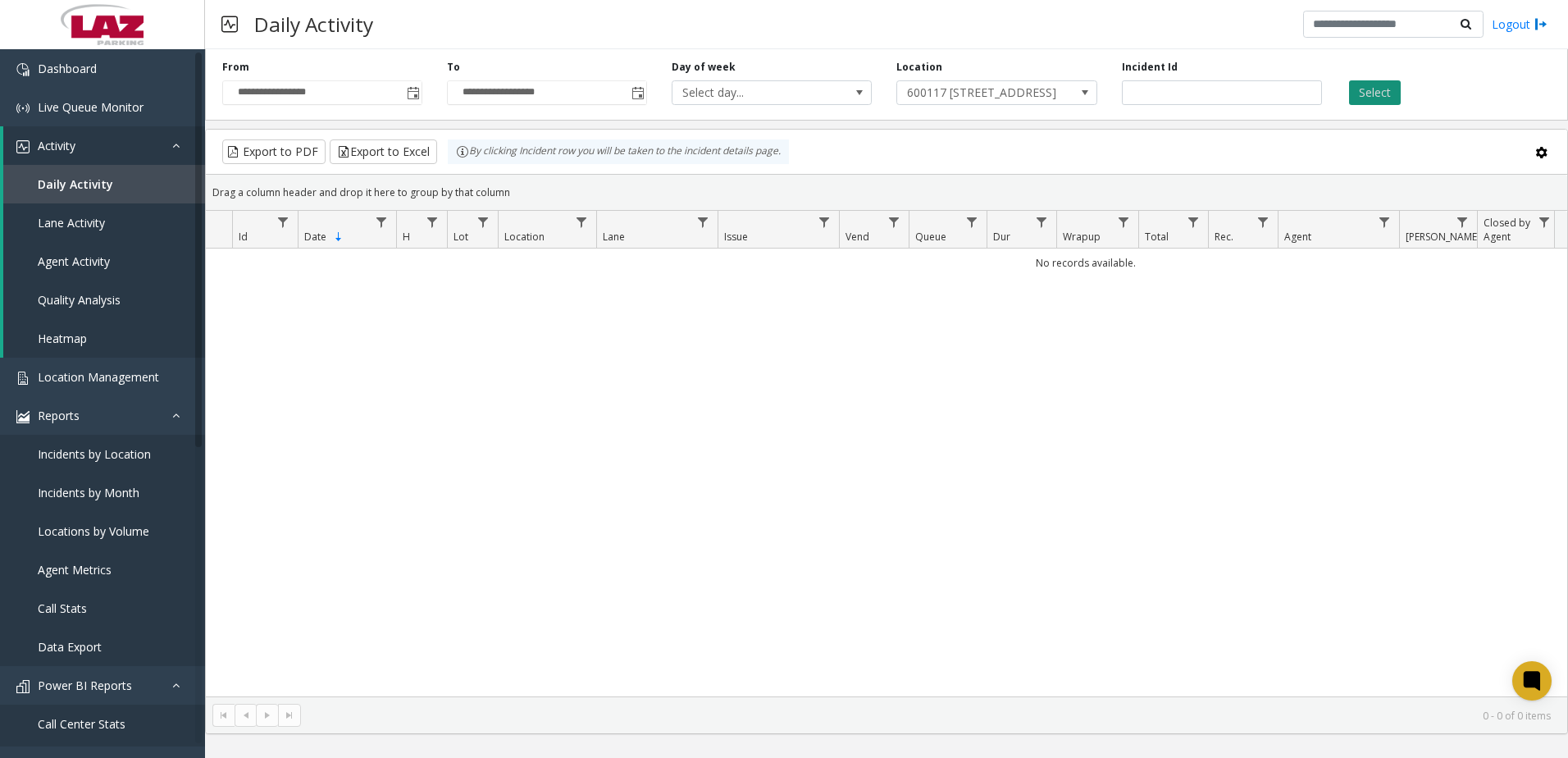
click at [1356, 86] on button "Select" at bounding box center [1375, 92] width 51 height 25
click at [84, 369] on span "Location Management" at bounding box center [98, 376] width 121 height 15
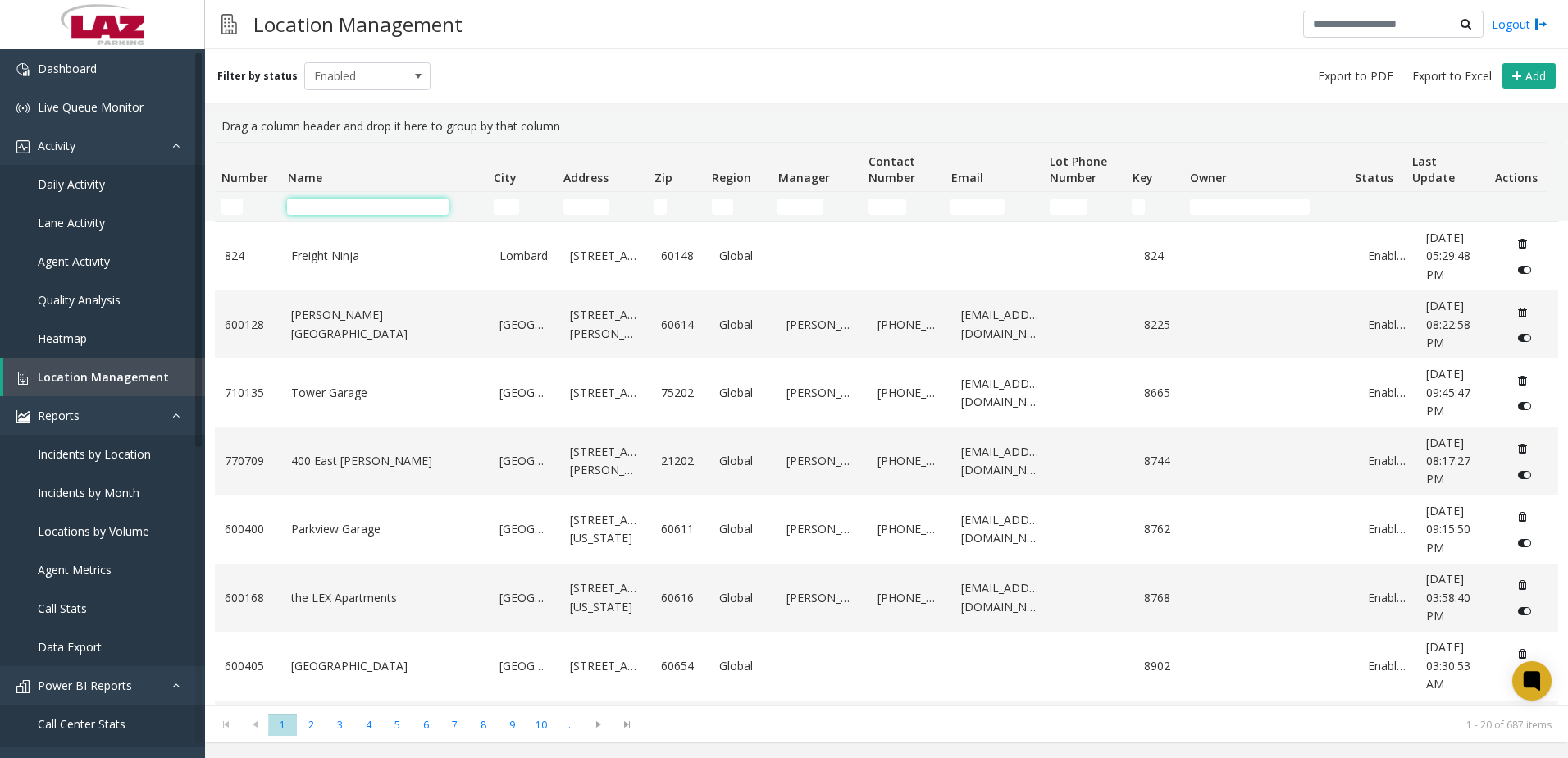
click at [375, 209] on input "Name Filter" at bounding box center [368, 206] width 162 height 16
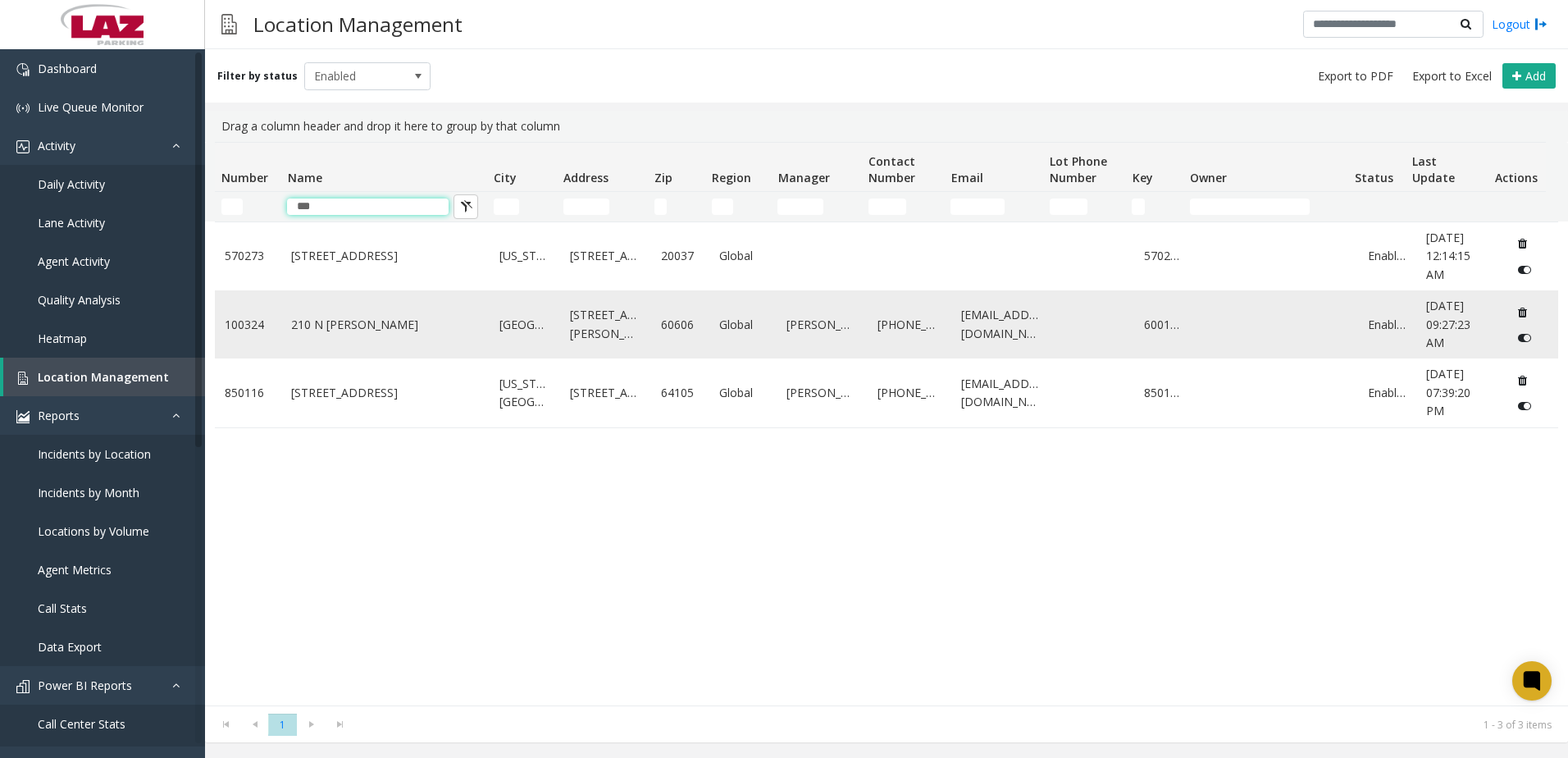
type input "***"
click at [281, 341] on td "210 N [PERSON_NAME]" at bounding box center [386, 324] width 209 height 68
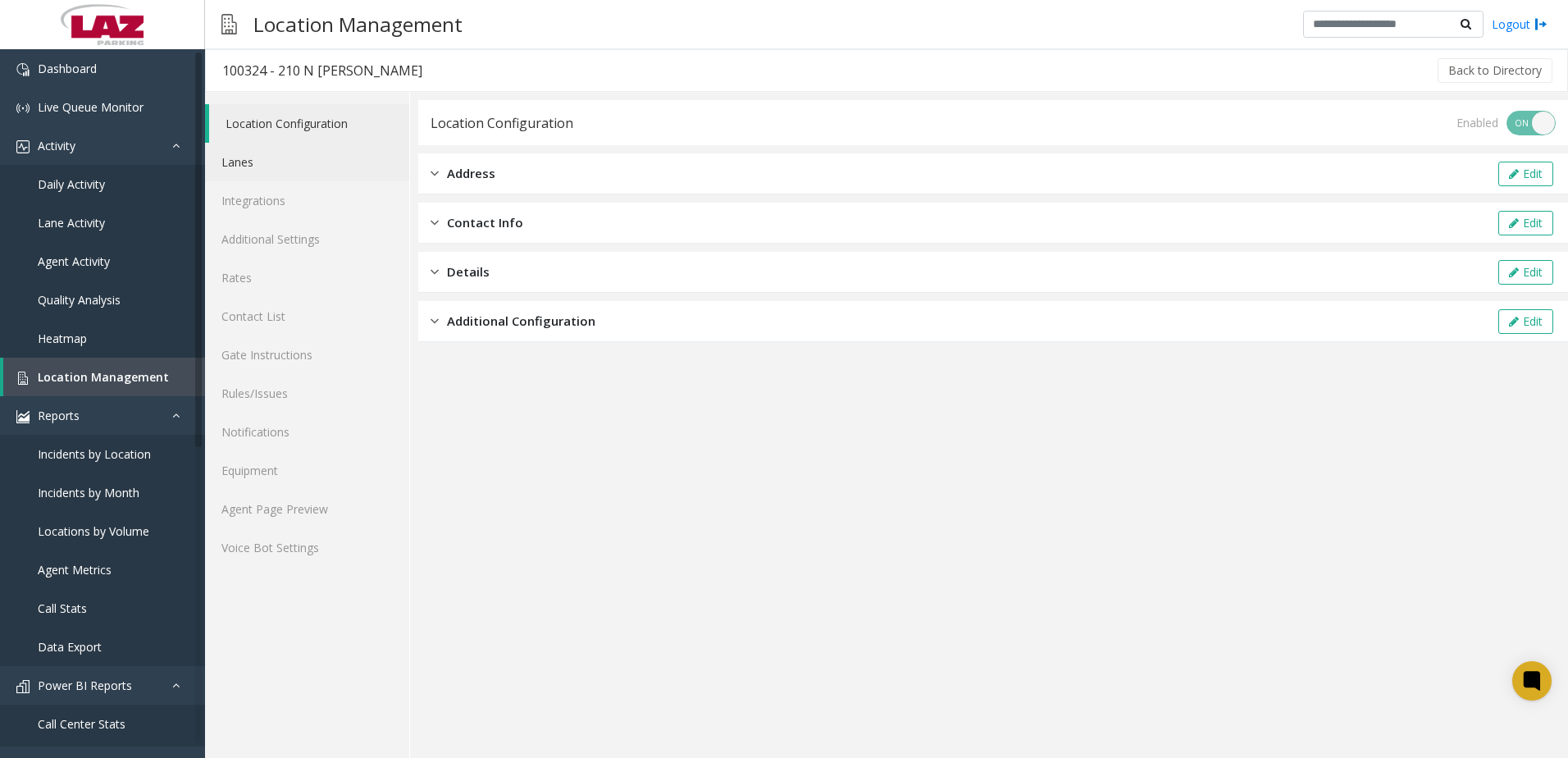
click at [246, 157] on link "Lanes" at bounding box center [307, 162] width 204 height 38
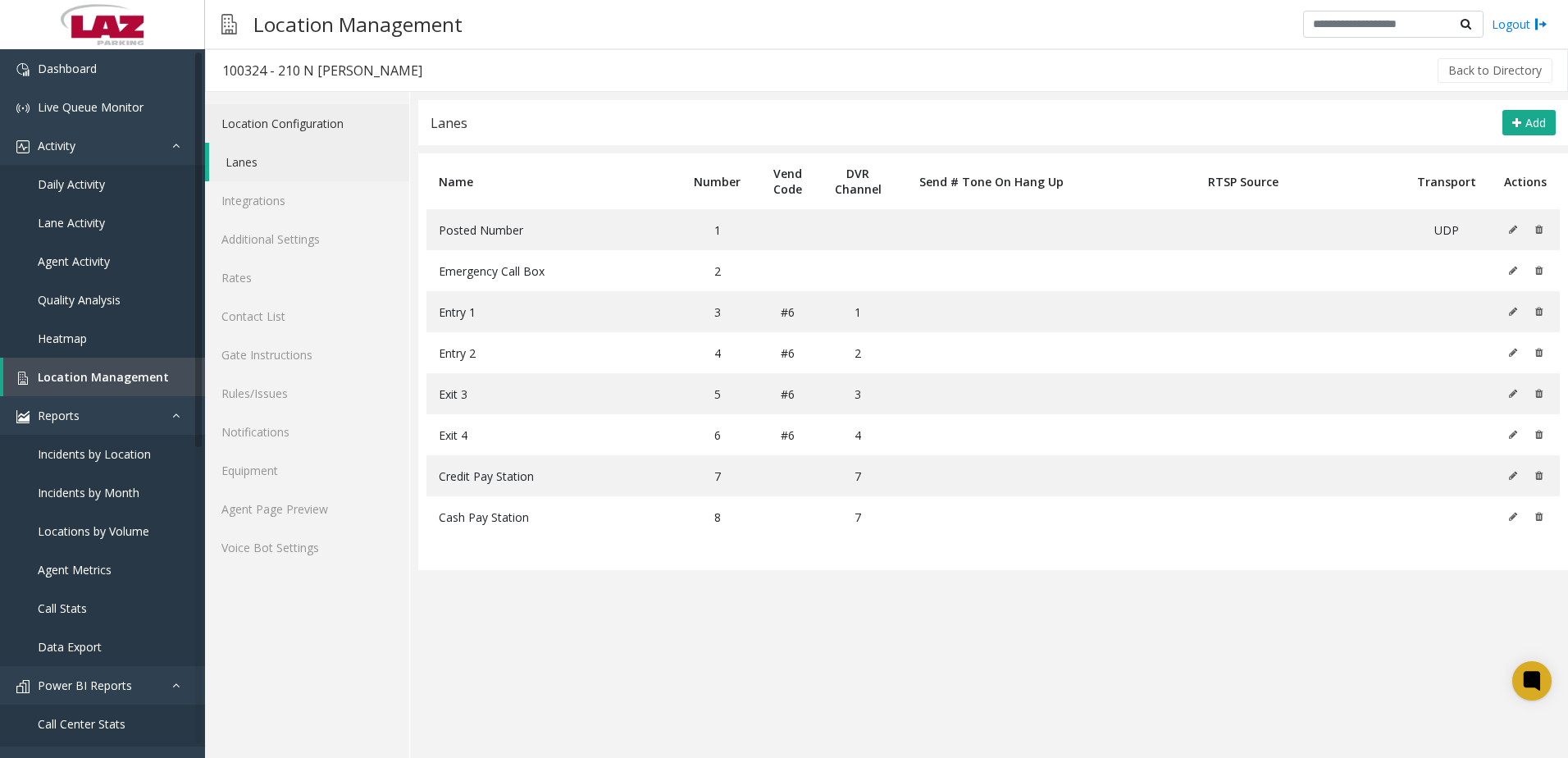
click at [256, 122] on link "Location Configuration" at bounding box center [307, 123] width 204 height 38
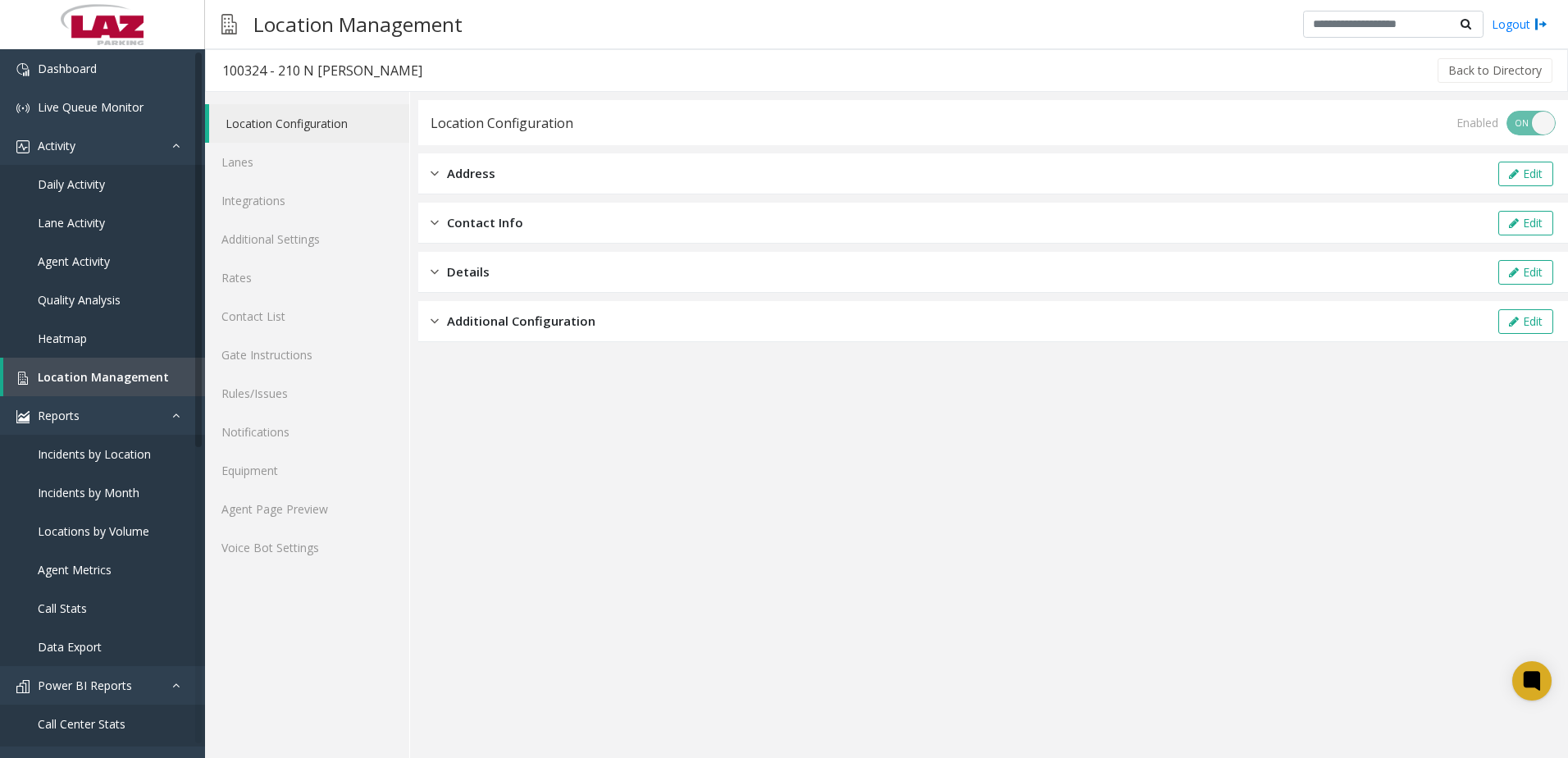
click at [497, 167] on div "Address Edit" at bounding box center [993, 174] width 1150 height 41
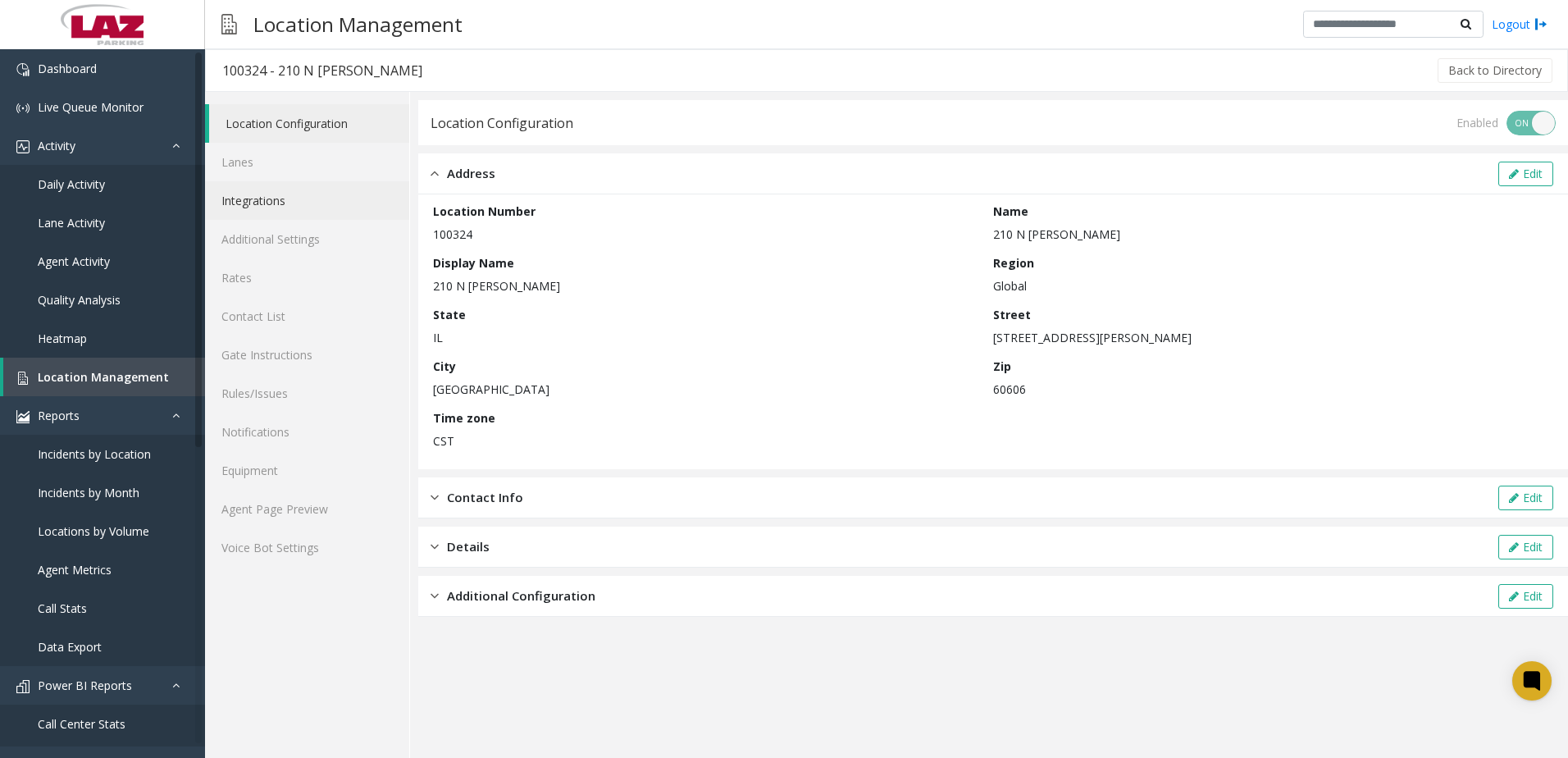
click at [257, 194] on link "Integrations" at bounding box center [307, 200] width 204 height 38
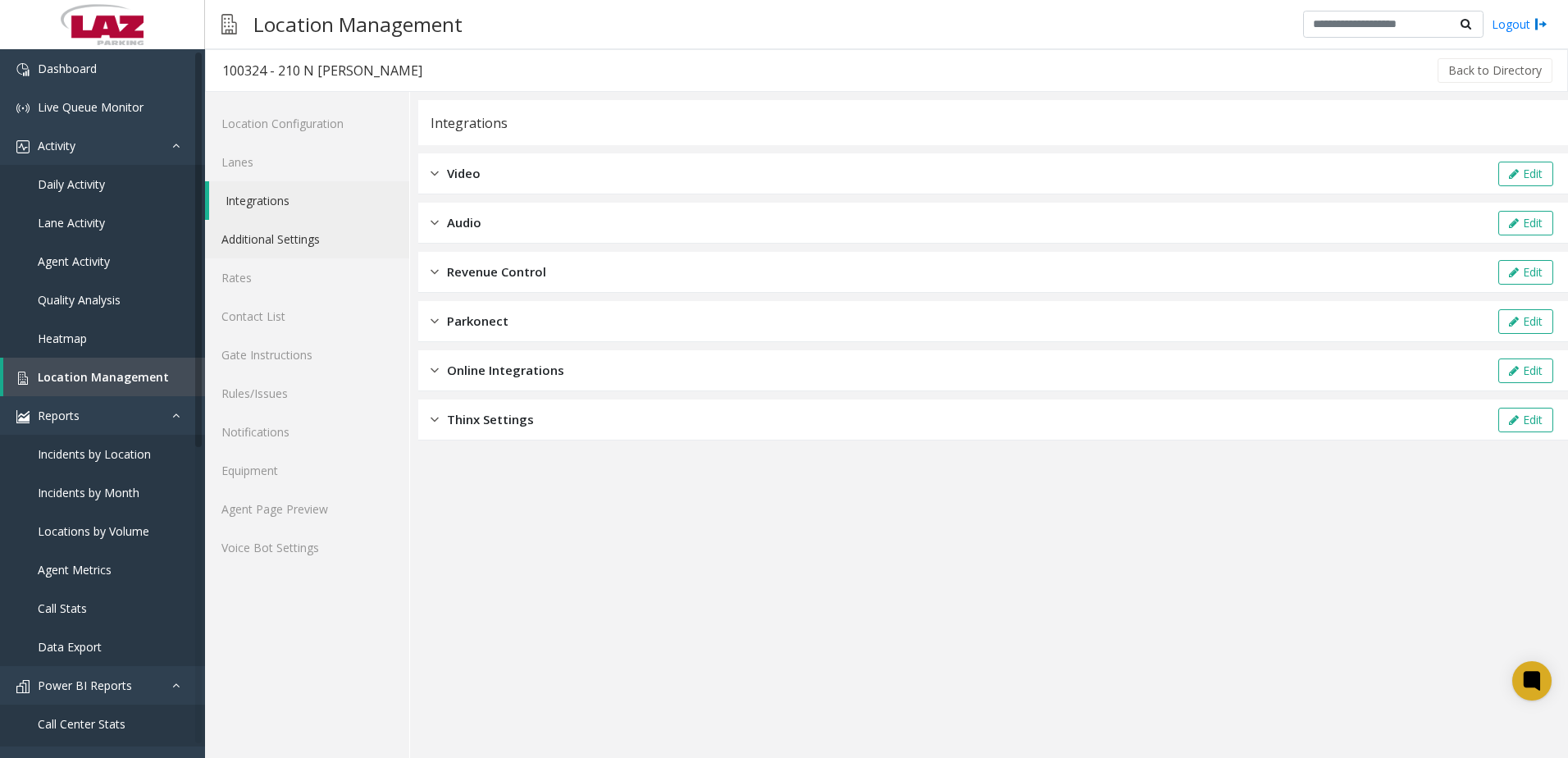
click at [281, 244] on link "Additional Settings" at bounding box center [307, 239] width 204 height 38
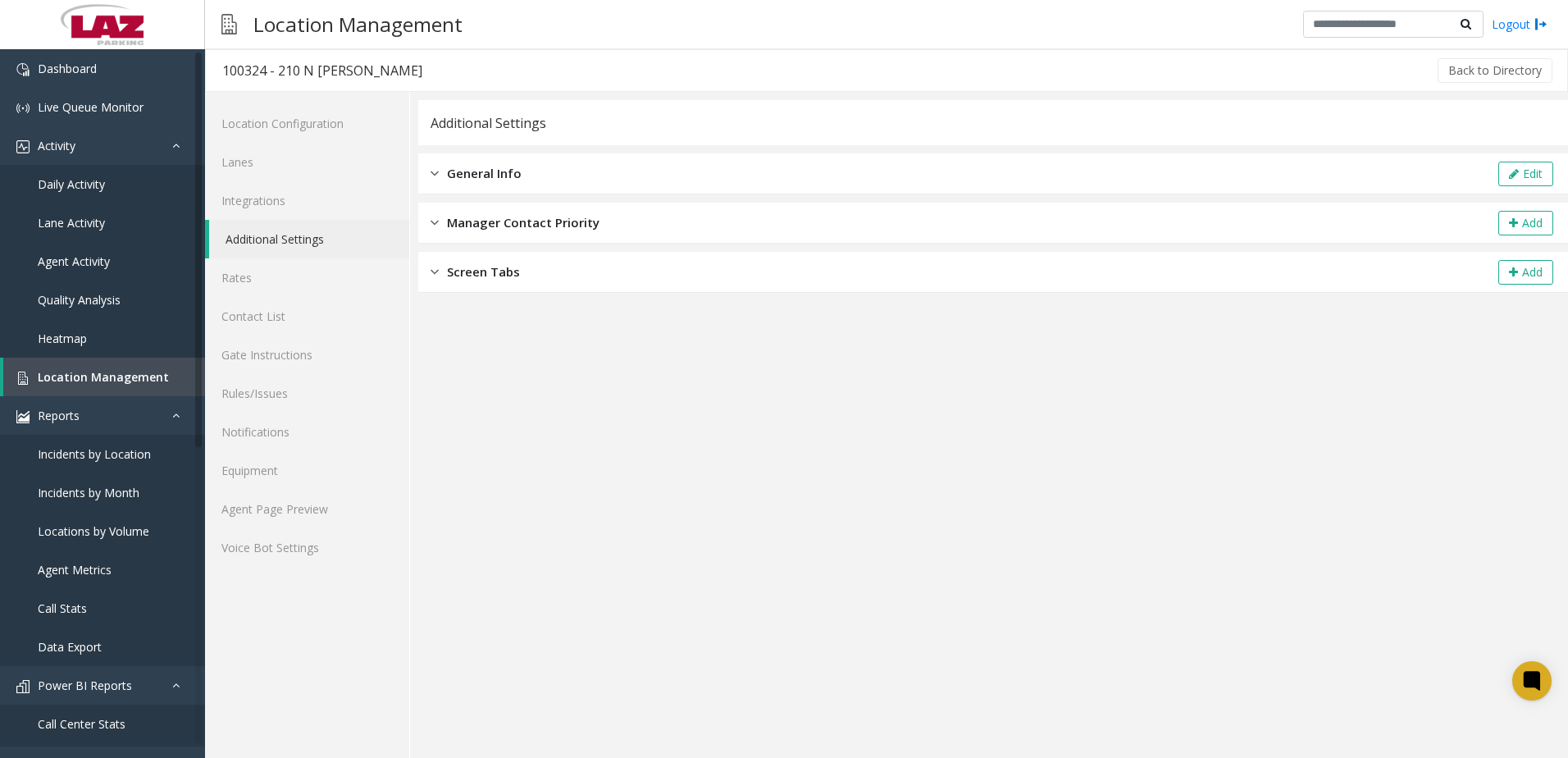
click at [494, 174] on span "General Info" at bounding box center [484, 174] width 74 height 19
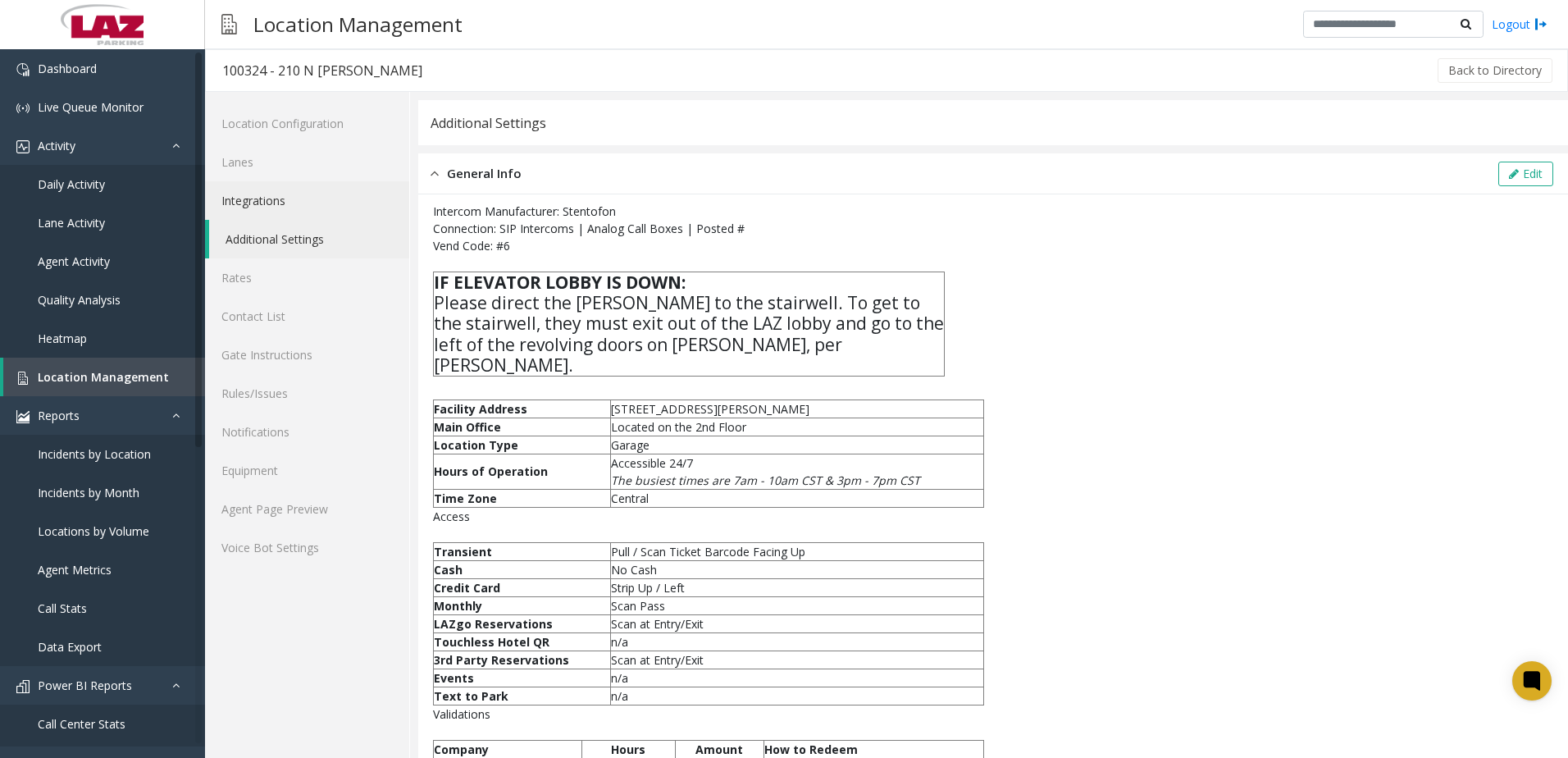
click at [228, 206] on link "Integrations" at bounding box center [307, 200] width 204 height 38
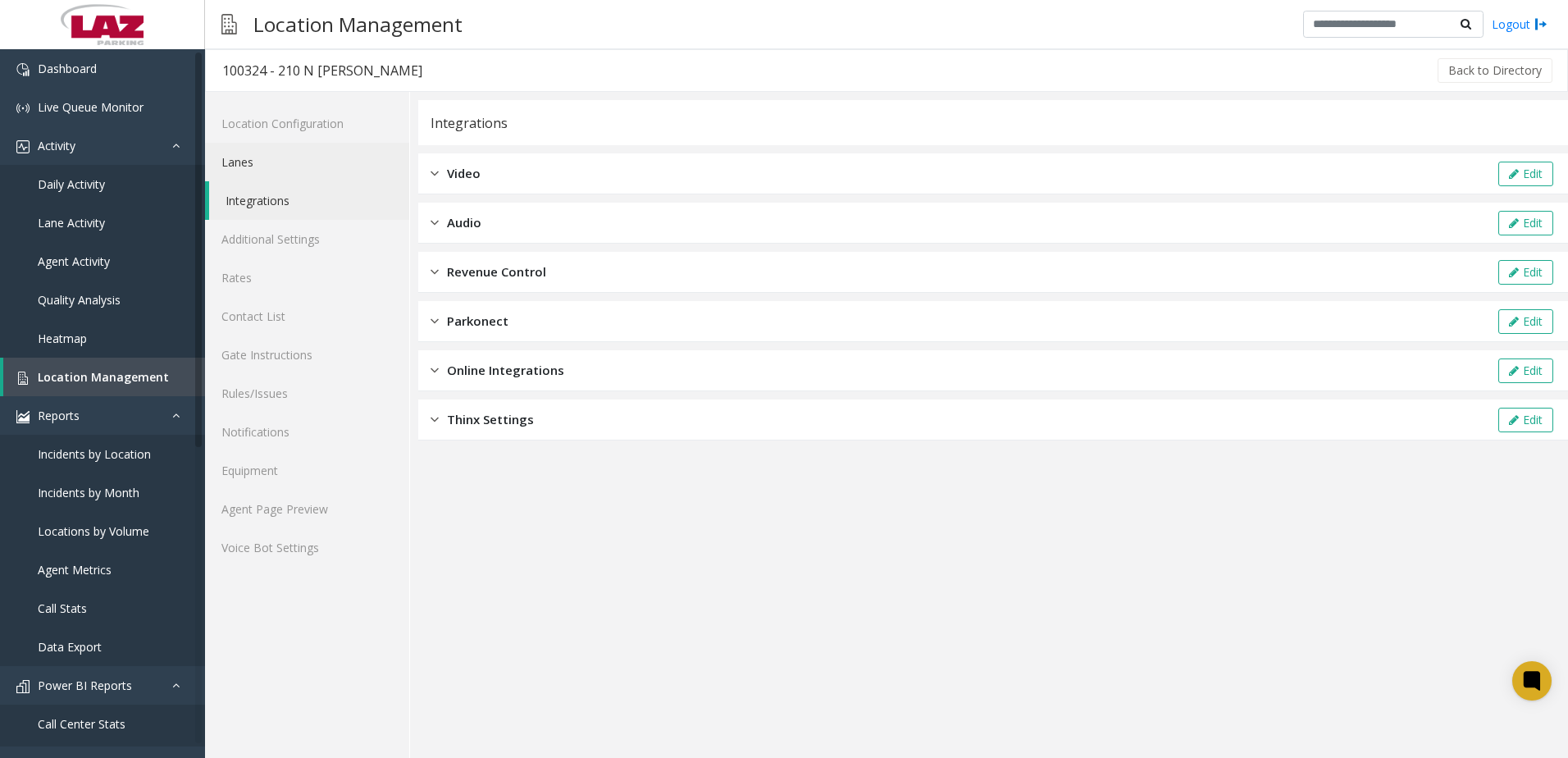
click at [256, 155] on link "Lanes" at bounding box center [307, 162] width 204 height 38
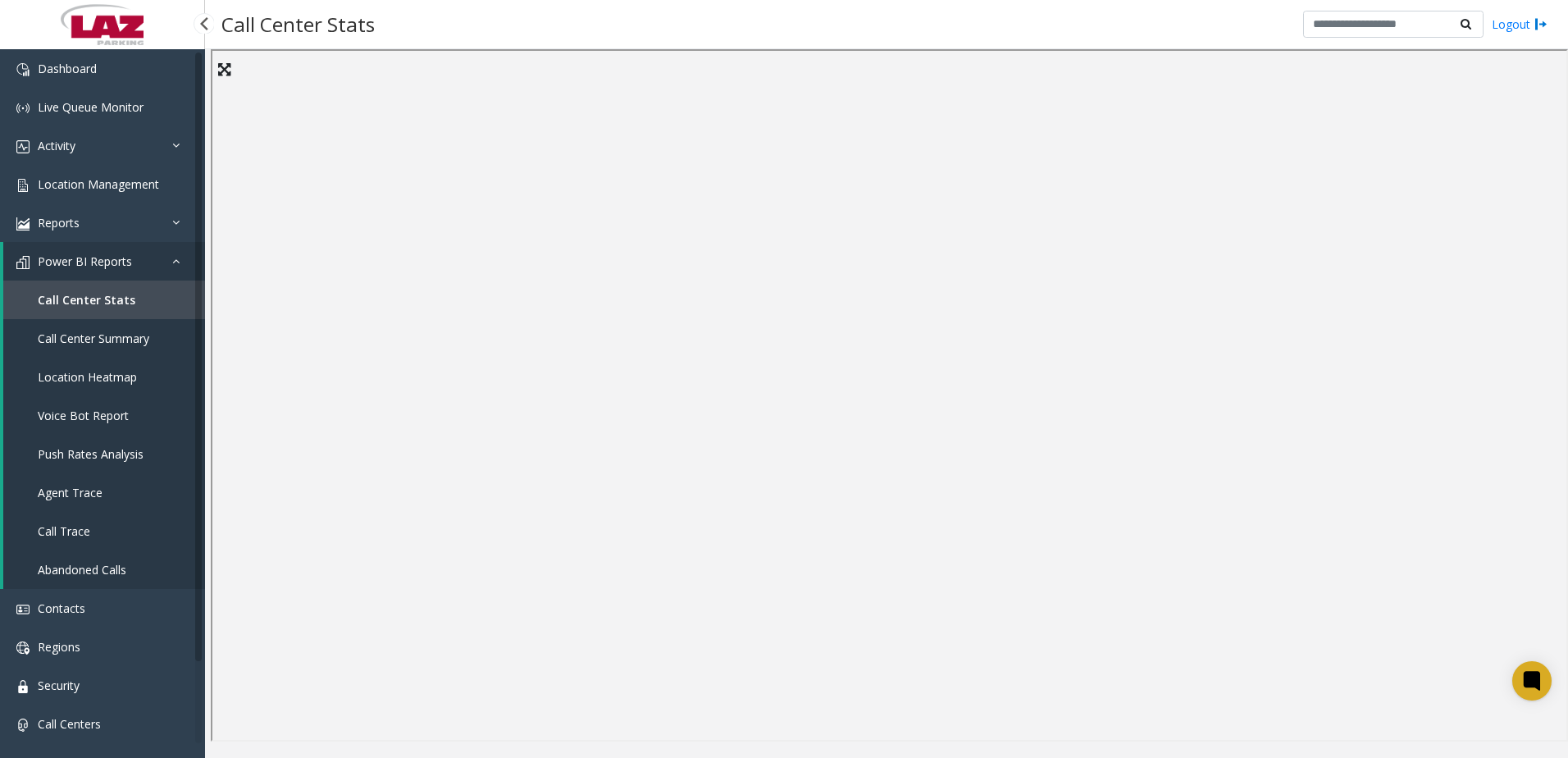
click at [71, 267] on span "Power BI Reports" at bounding box center [85, 261] width 94 height 15
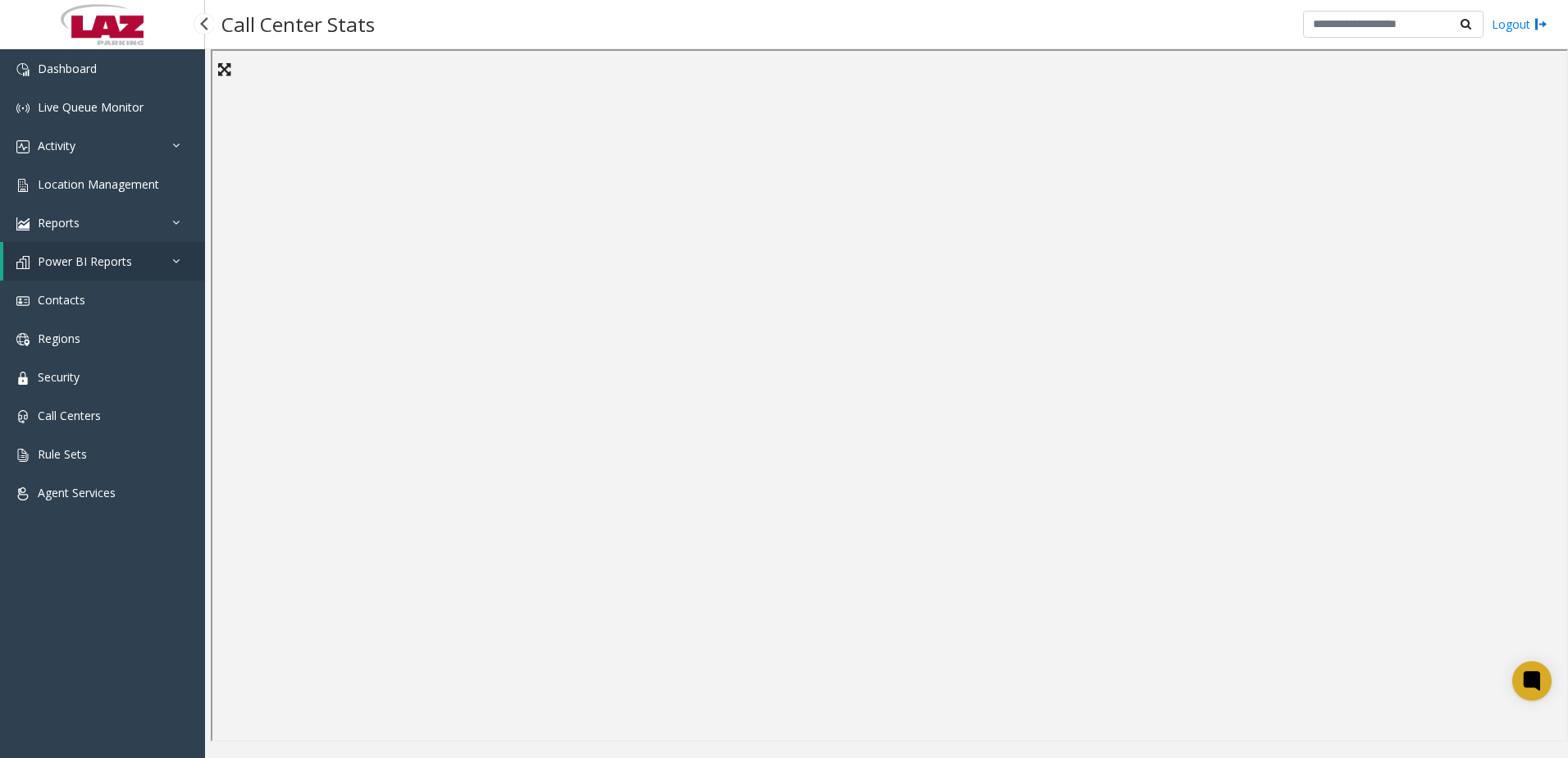
click at [70, 258] on span "Power BI Reports" at bounding box center [85, 261] width 94 height 15
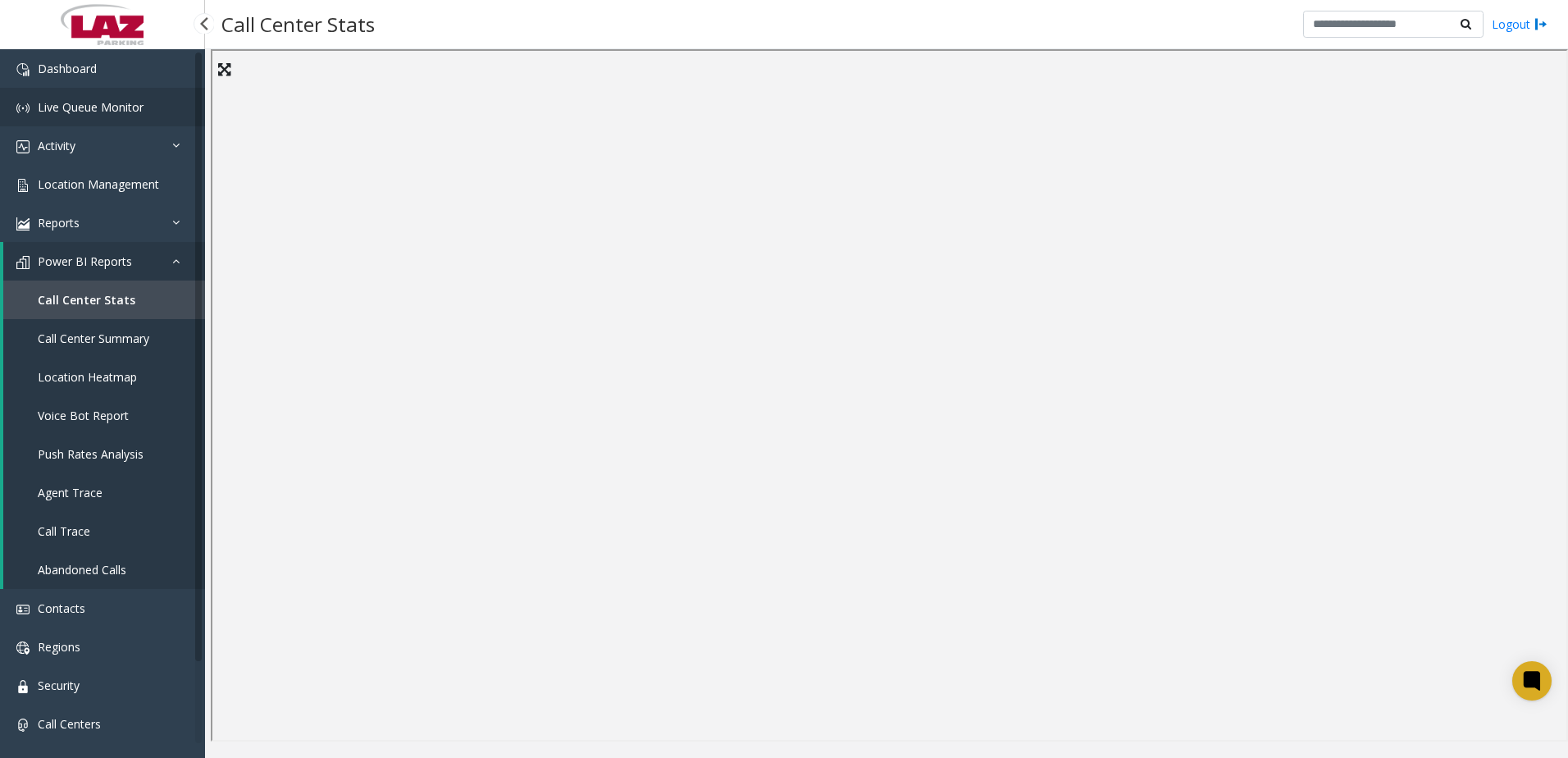
click at [76, 109] on span "Live Queue Monitor" at bounding box center [91, 107] width 106 height 15
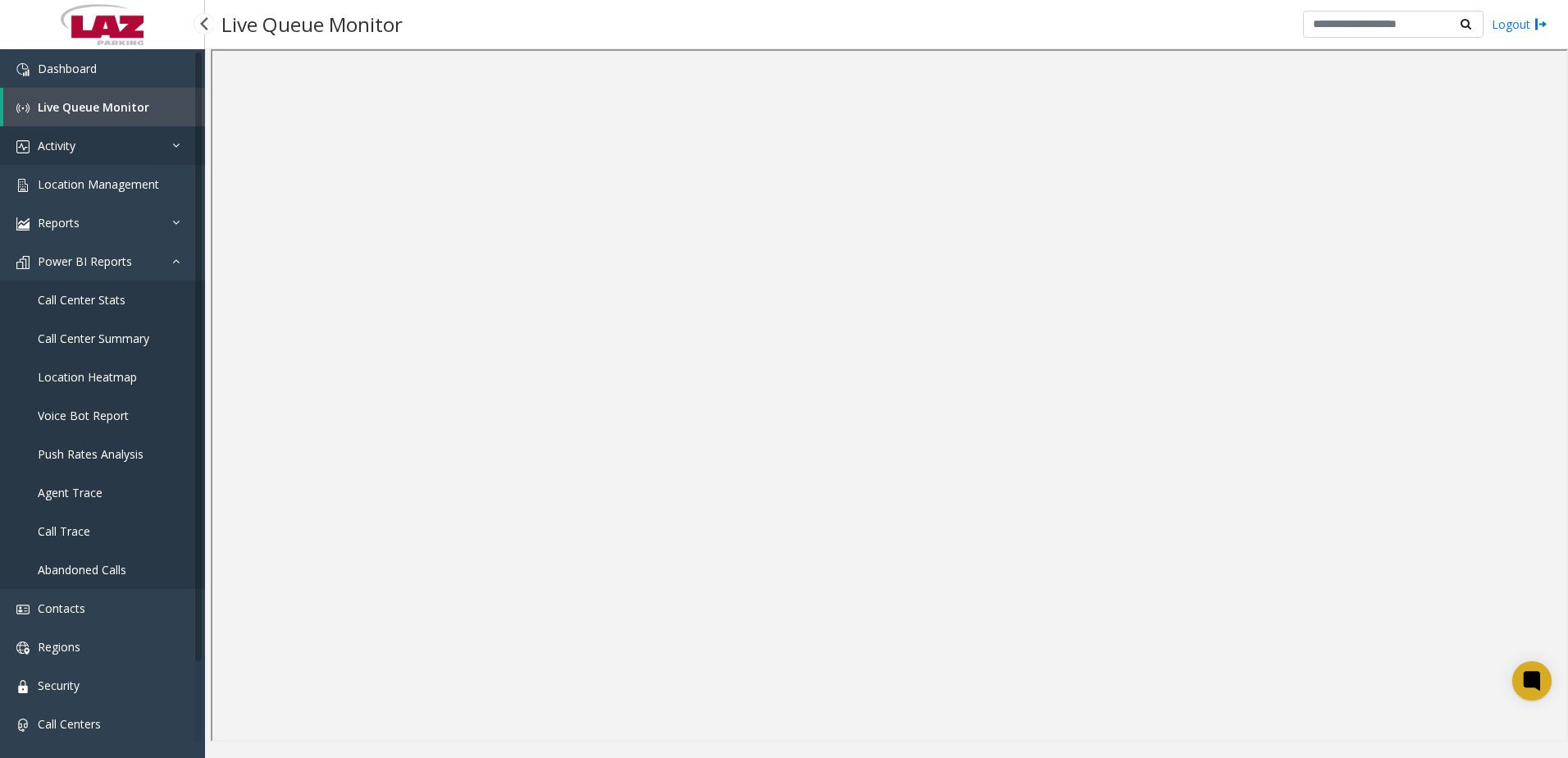
click at [68, 144] on span "Activity" at bounding box center [56, 145] width 38 height 15
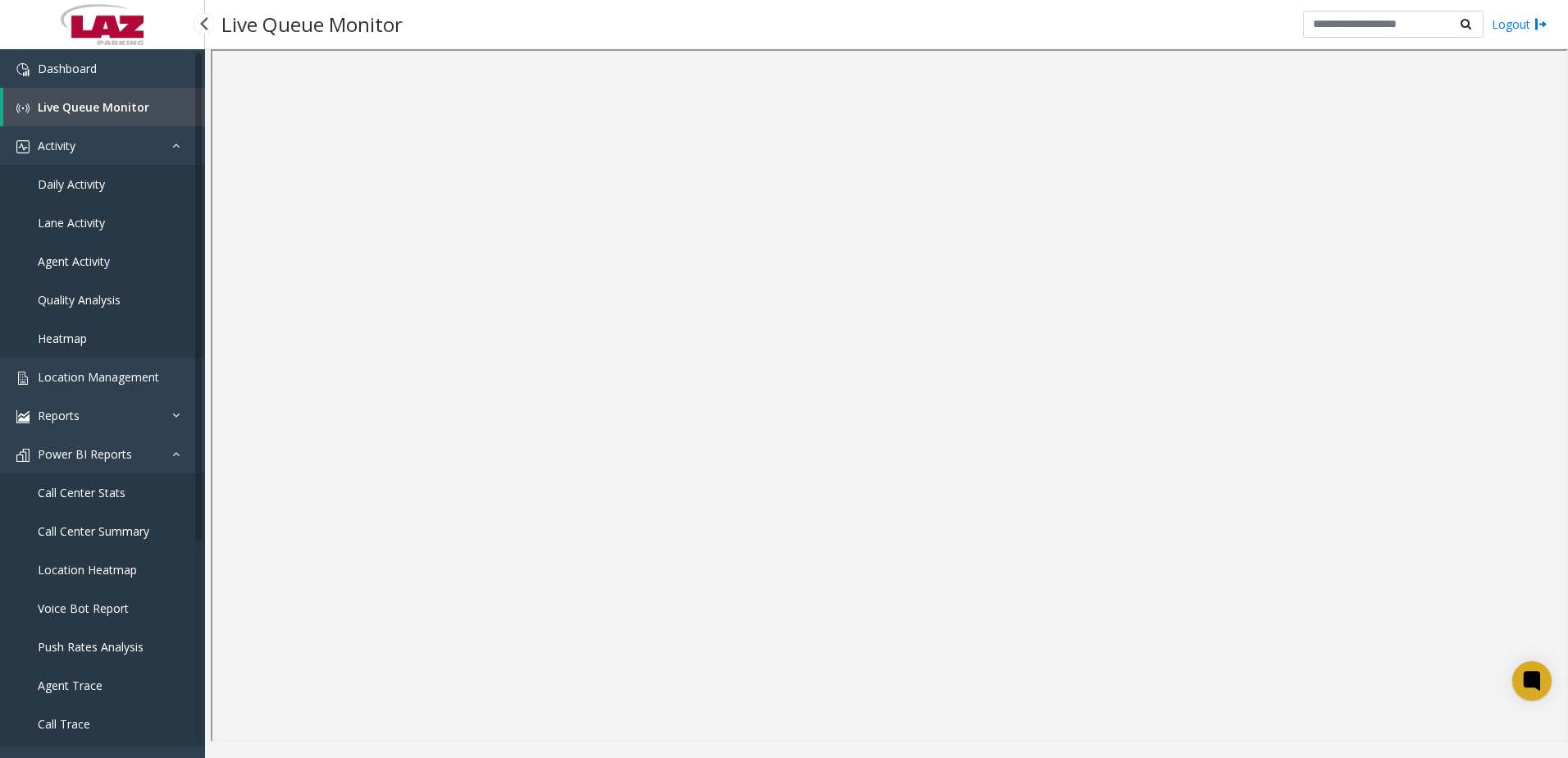
click at [78, 183] on span "Daily Activity" at bounding box center [71, 184] width 68 height 15
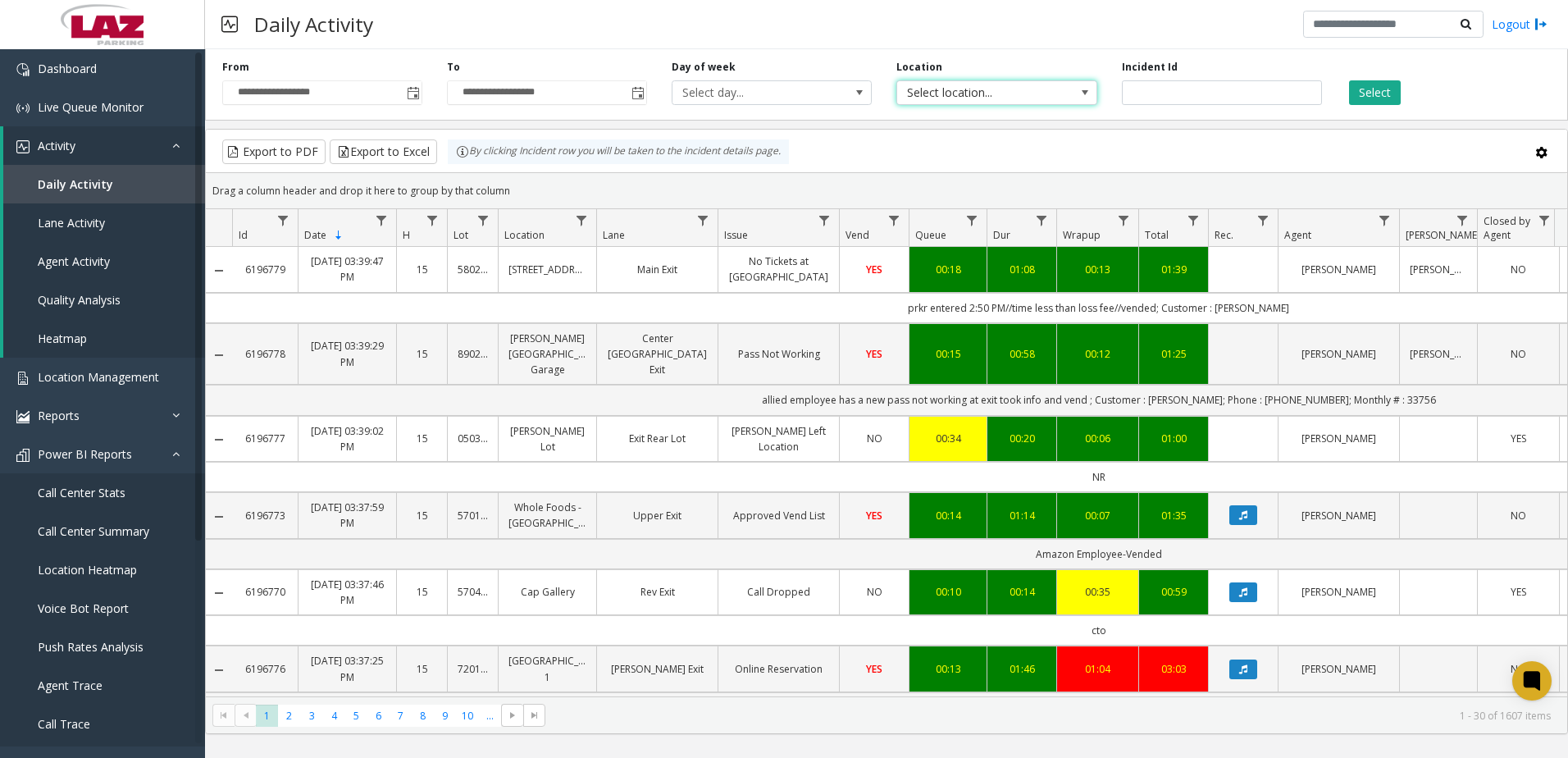
click at [961, 90] on span "Select location..." at bounding box center [977, 92] width 159 height 23
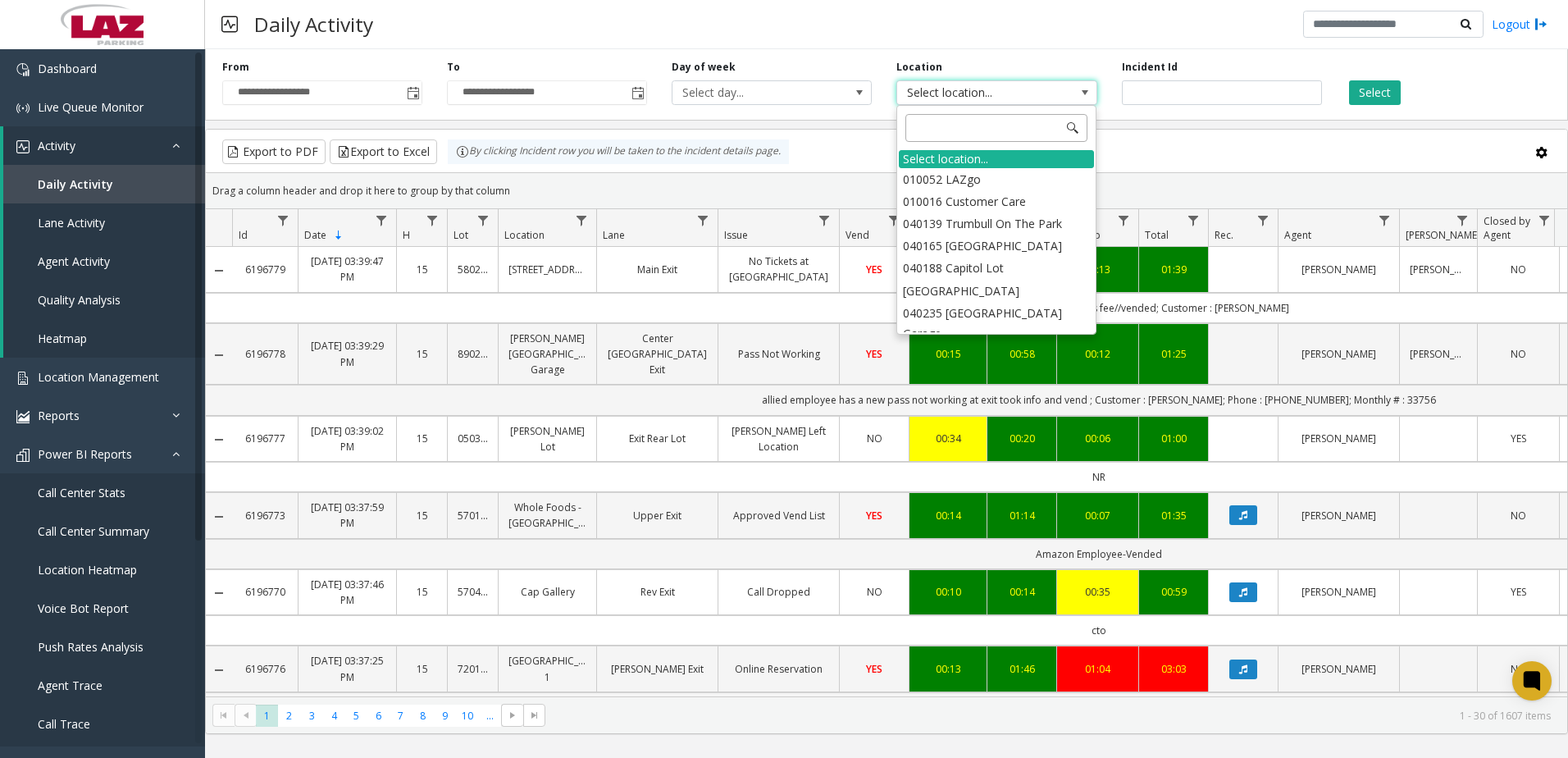
click at [947, 124] on input at bounding box center [997, 127] width 182 height 28
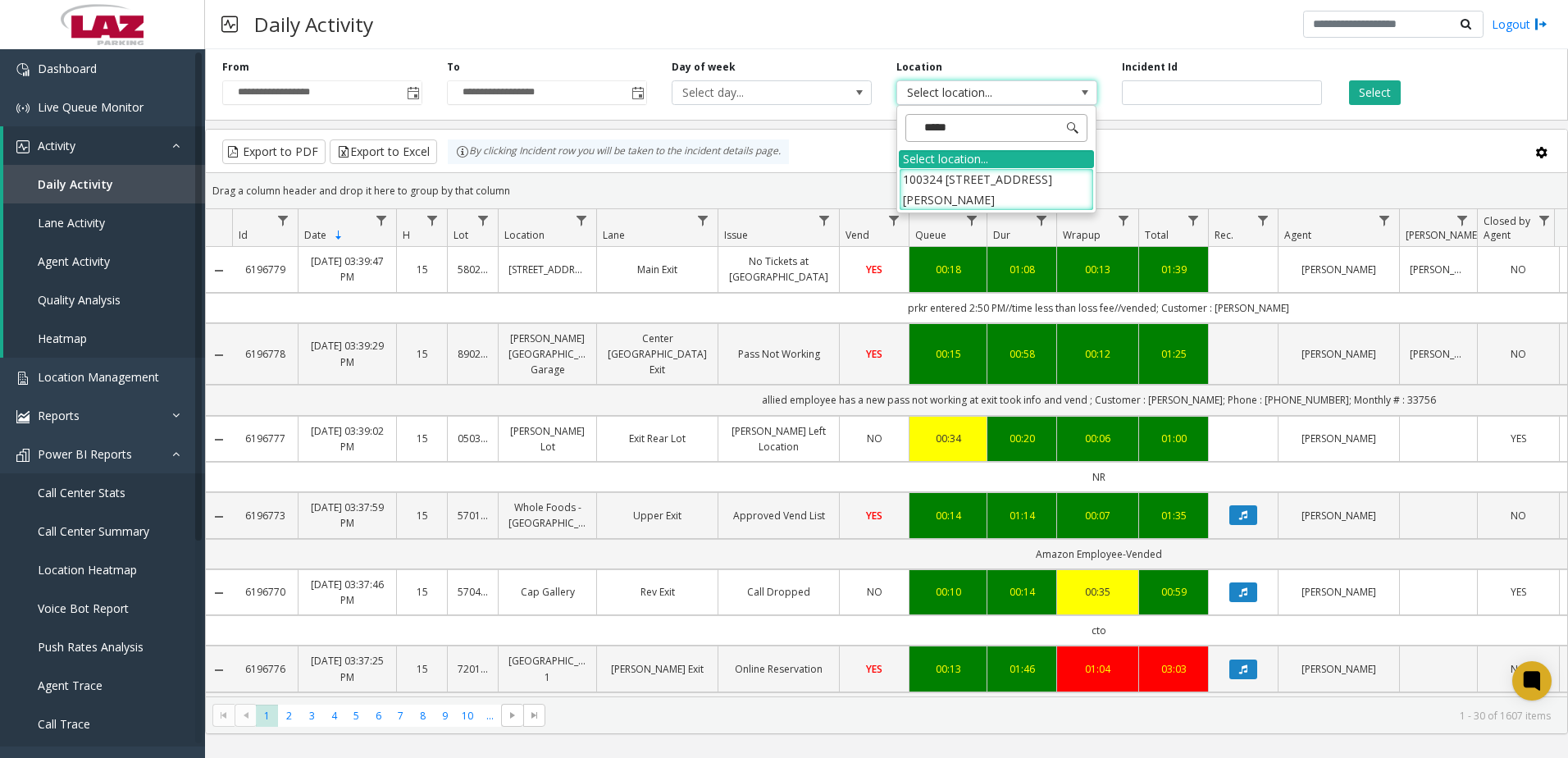
type input "******"
click at [989, 175] on li "100324 [STREET_ADDRESS][PERSON_NAME]" at bounding box center [997, 190] width 195 height 43
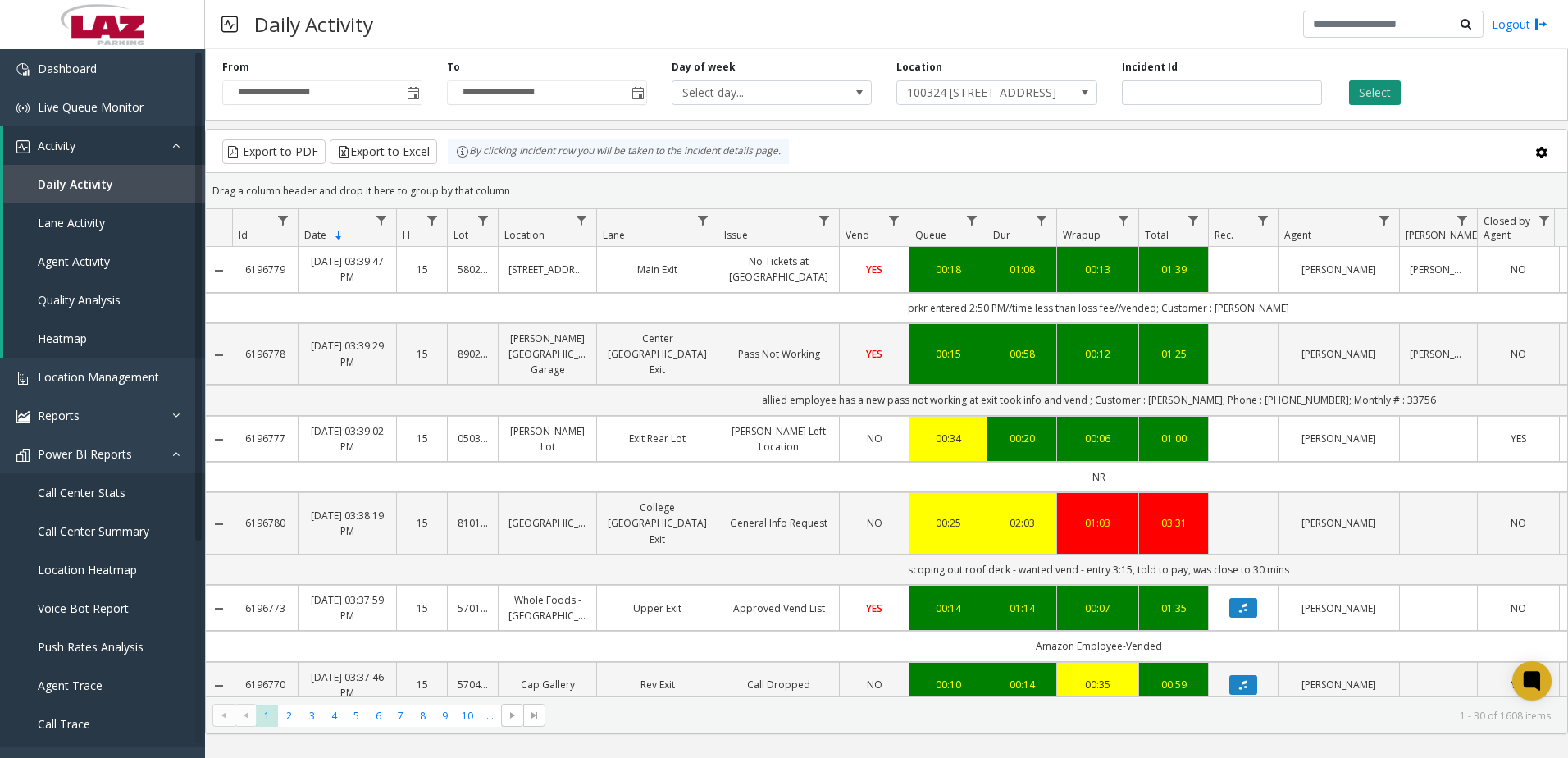
click at [1388, 92] on button "Select" at bounding box center [1375, 92] width 51 height 25
